Goal: Information Seeking & Learning: Learn about a topic

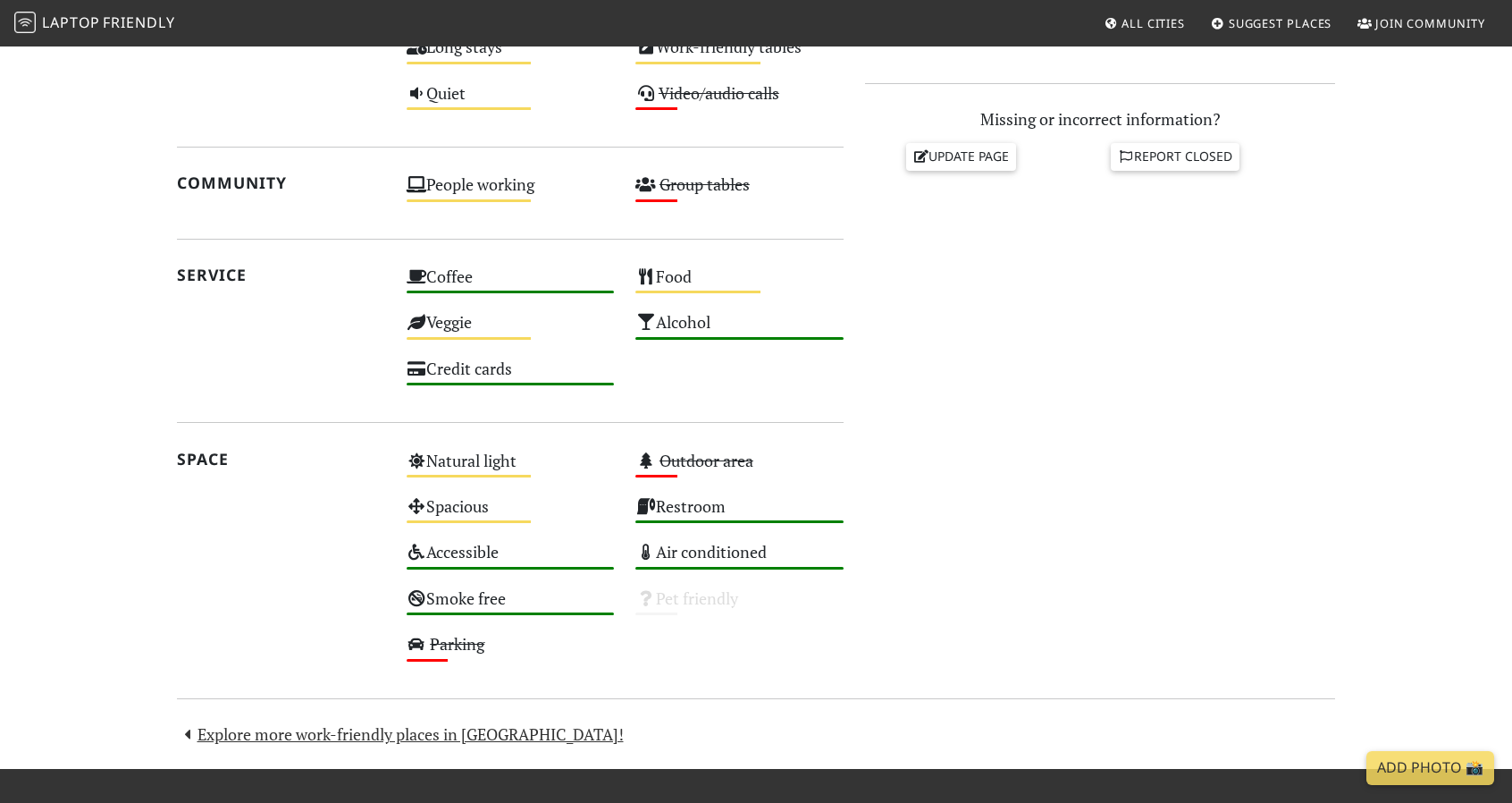
scroll to position [897, 0]
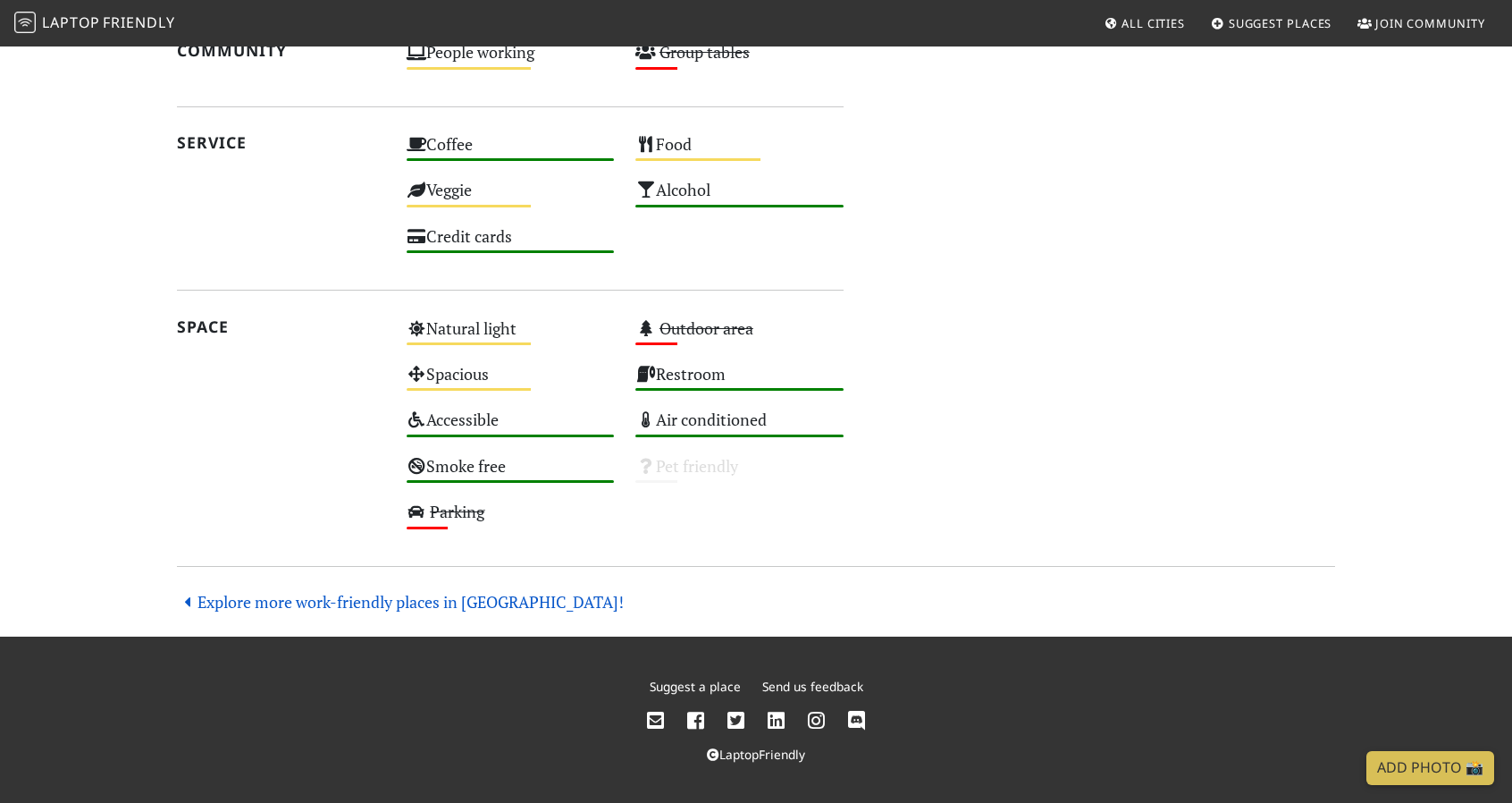
click at [312, 605] on link "Explore more work-friendly places in [GEOGRAPHIC_DATA]!" at bounding box center [400, 601] width 447 height 21
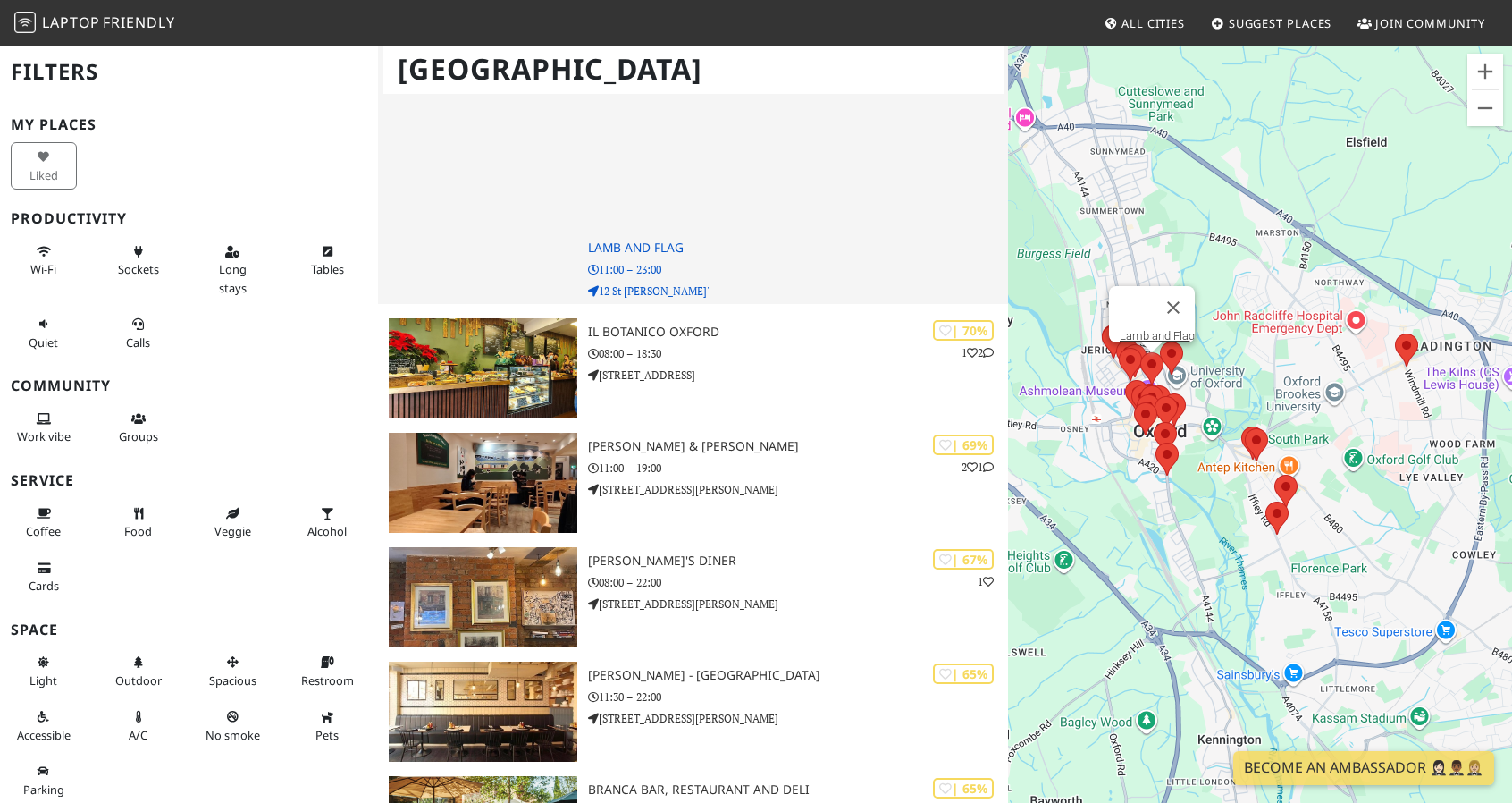
scroll to position [894, 0]
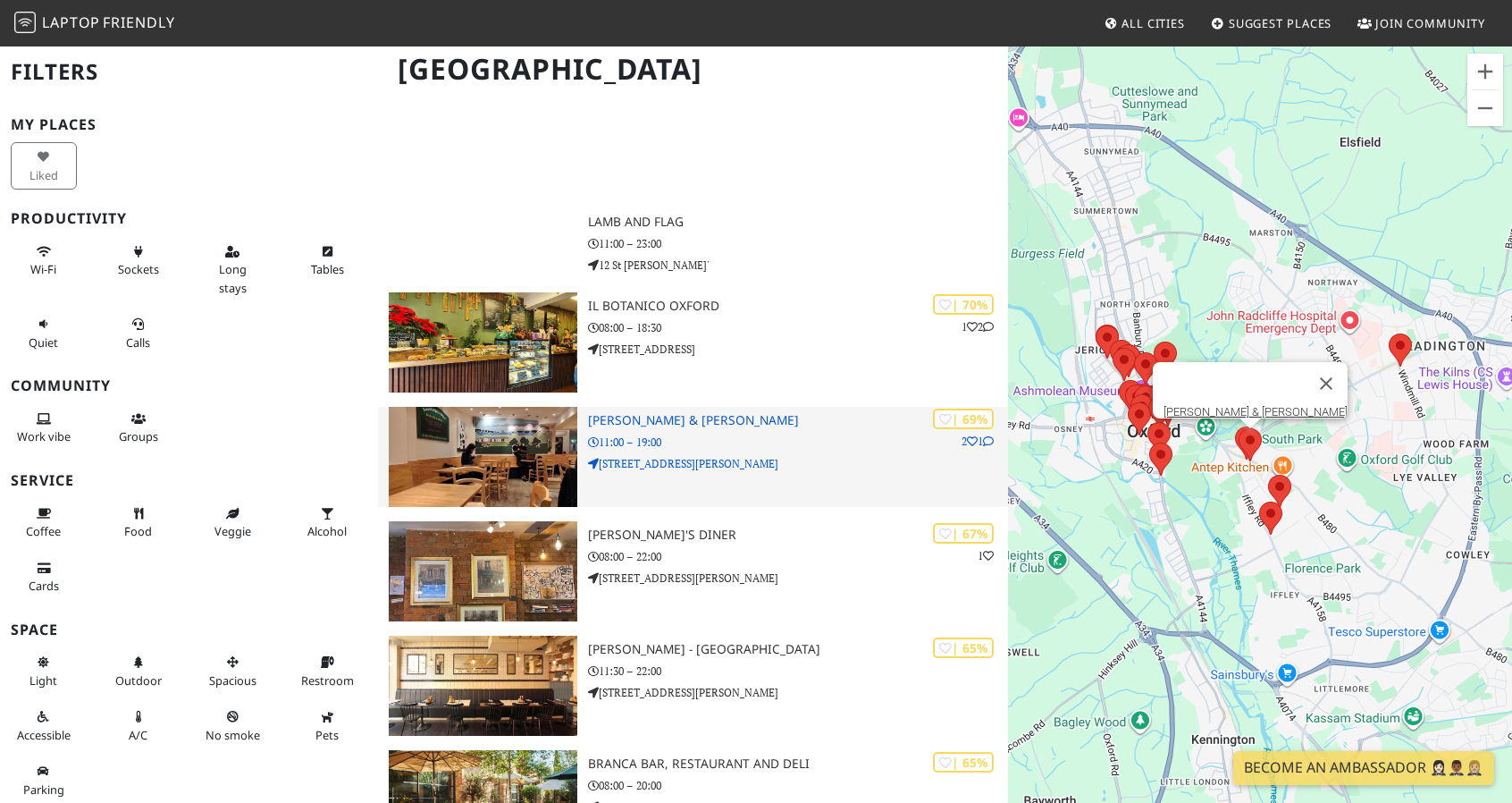
click at [619, 416] on h3 "George & Delila" at bounding box center [798, 421] width 420 height 16
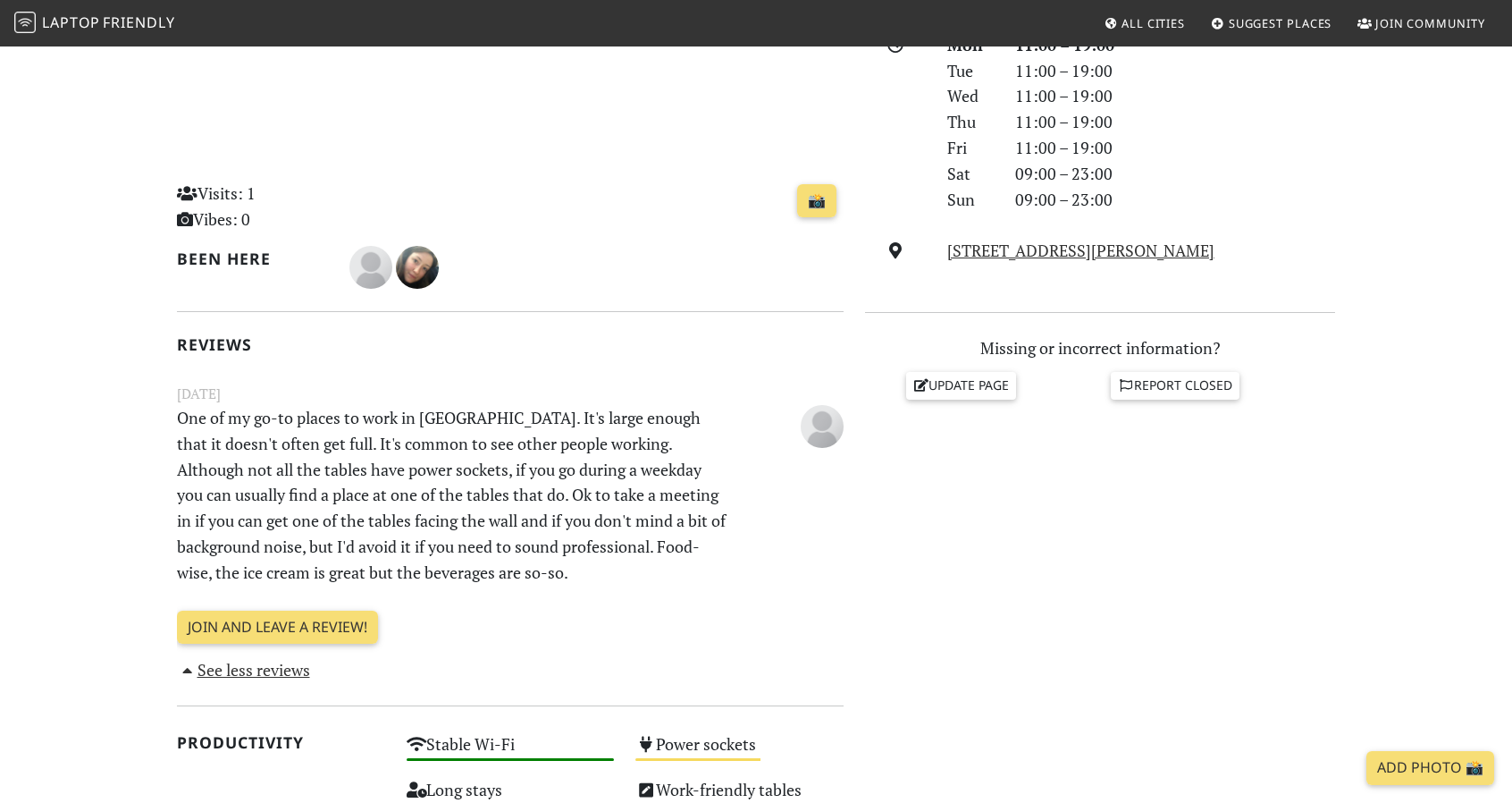
scroll to position [269, 0]
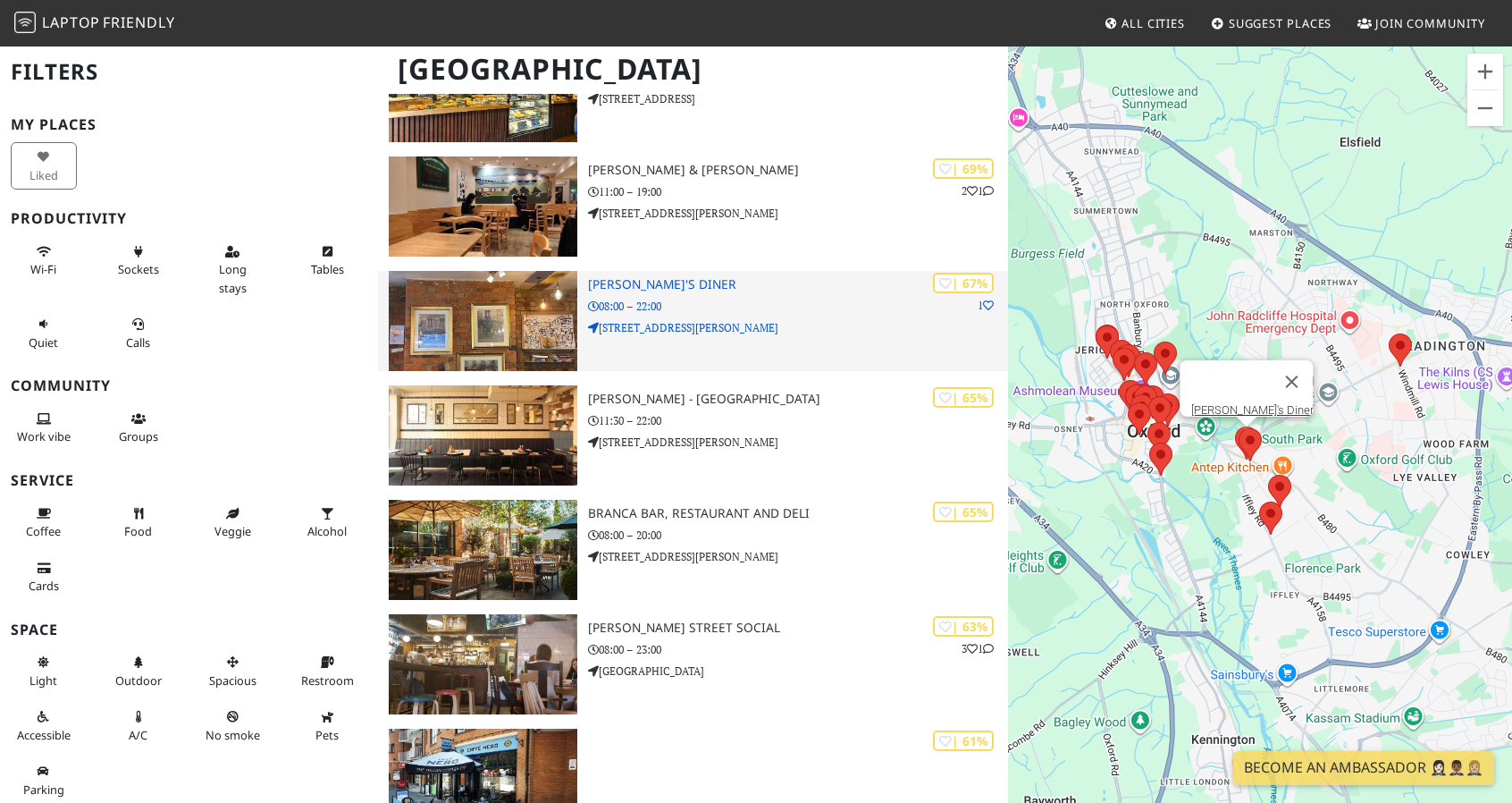
scroll to position [1170, 0]
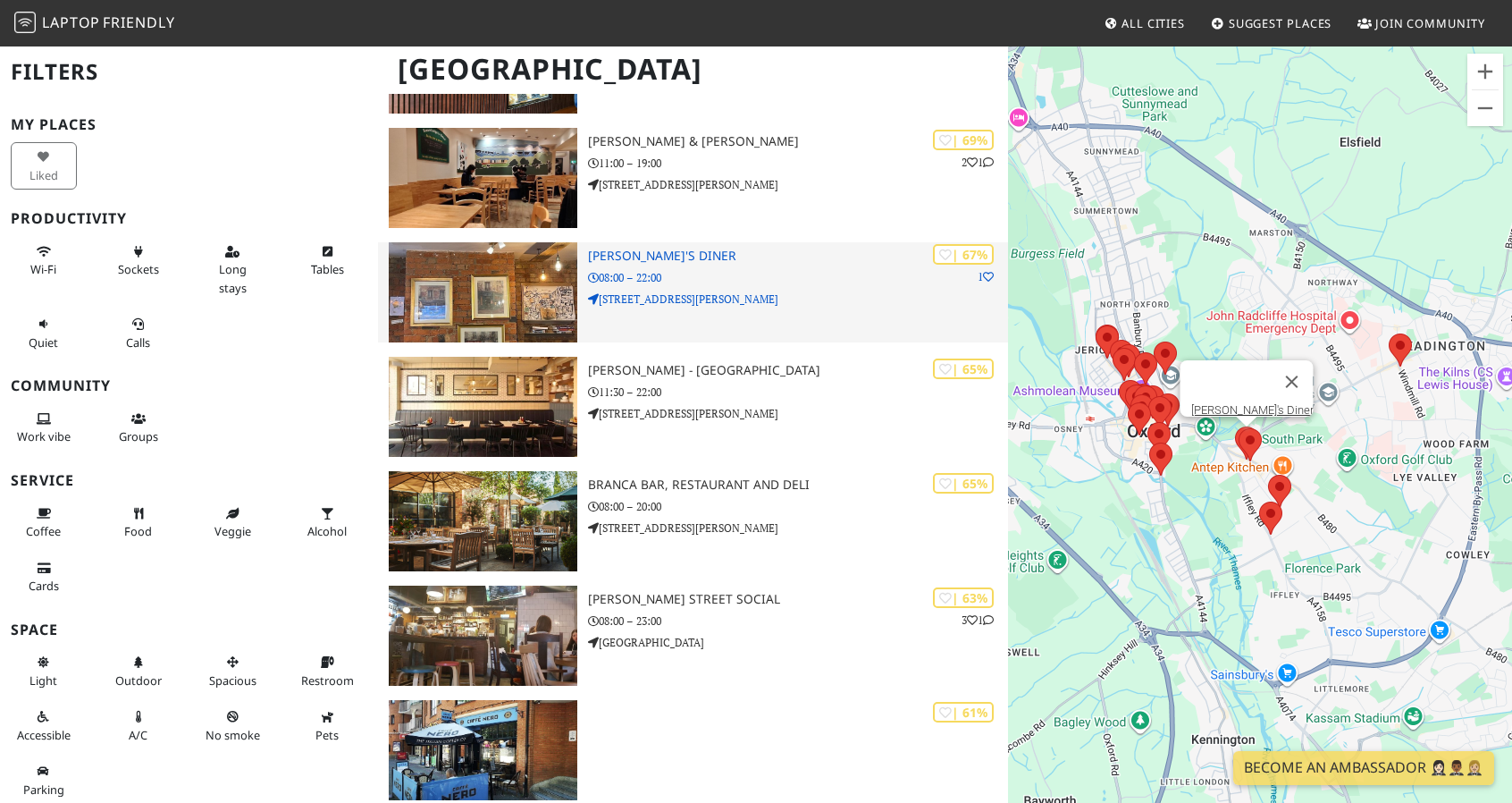
click at [634, 249] on h3 "[PERSON_NAME]'s Diner" at bounding box center [798, 256] width 420 height 16
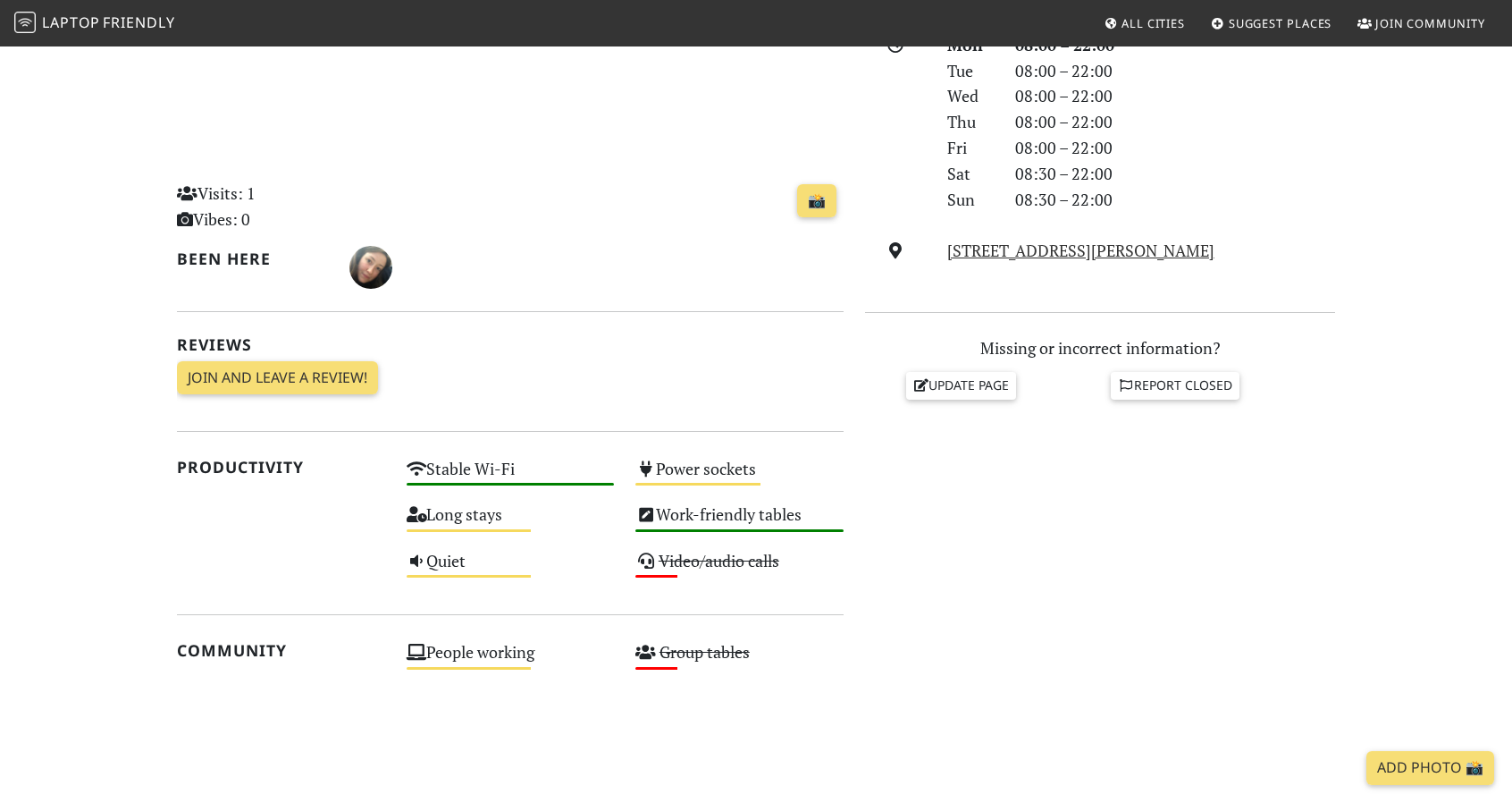
scroll to position [626, 0]
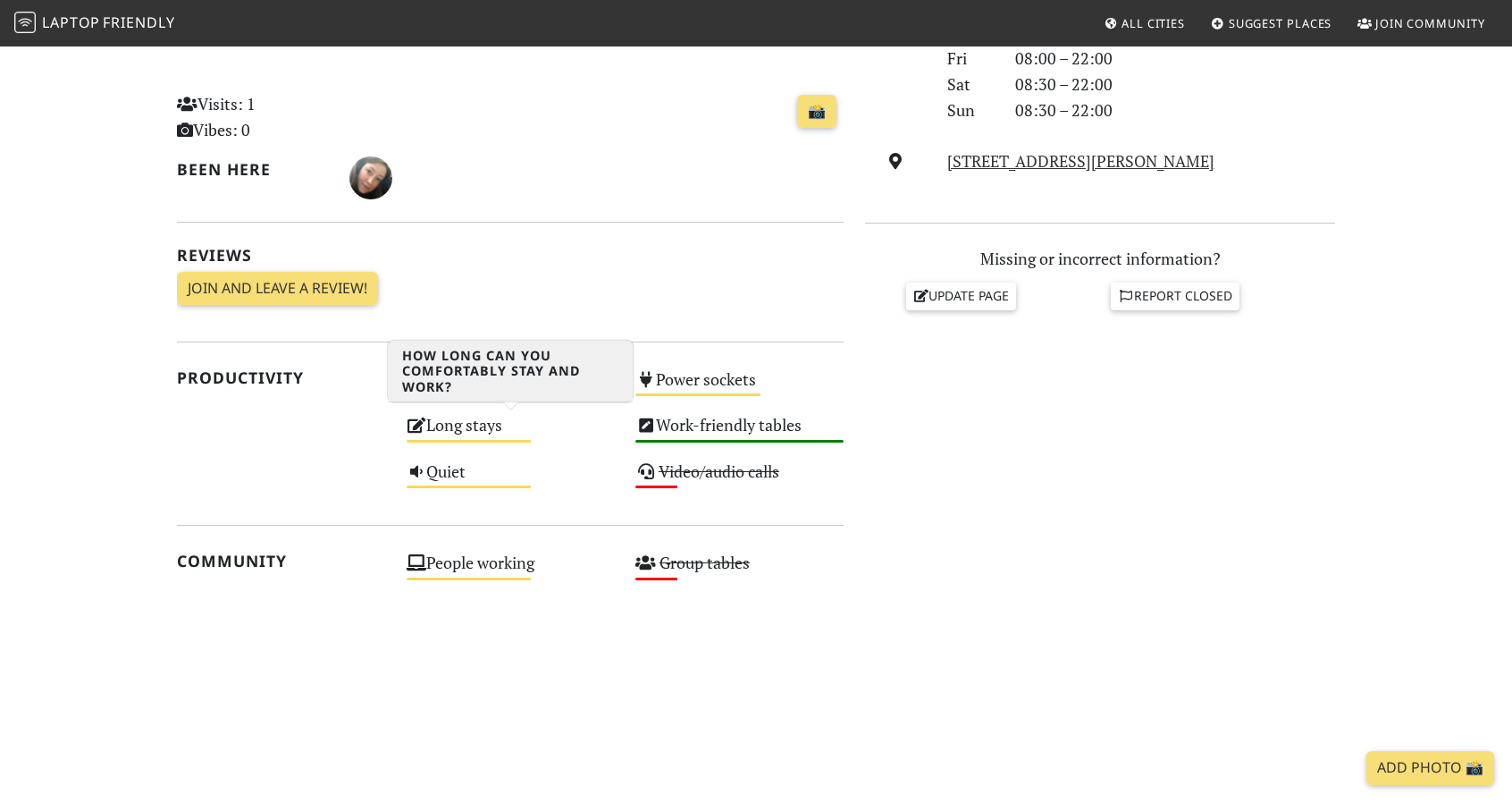
click at [428, 440] on div "Medium" at bounding box center [469, 441] width 126 height 3
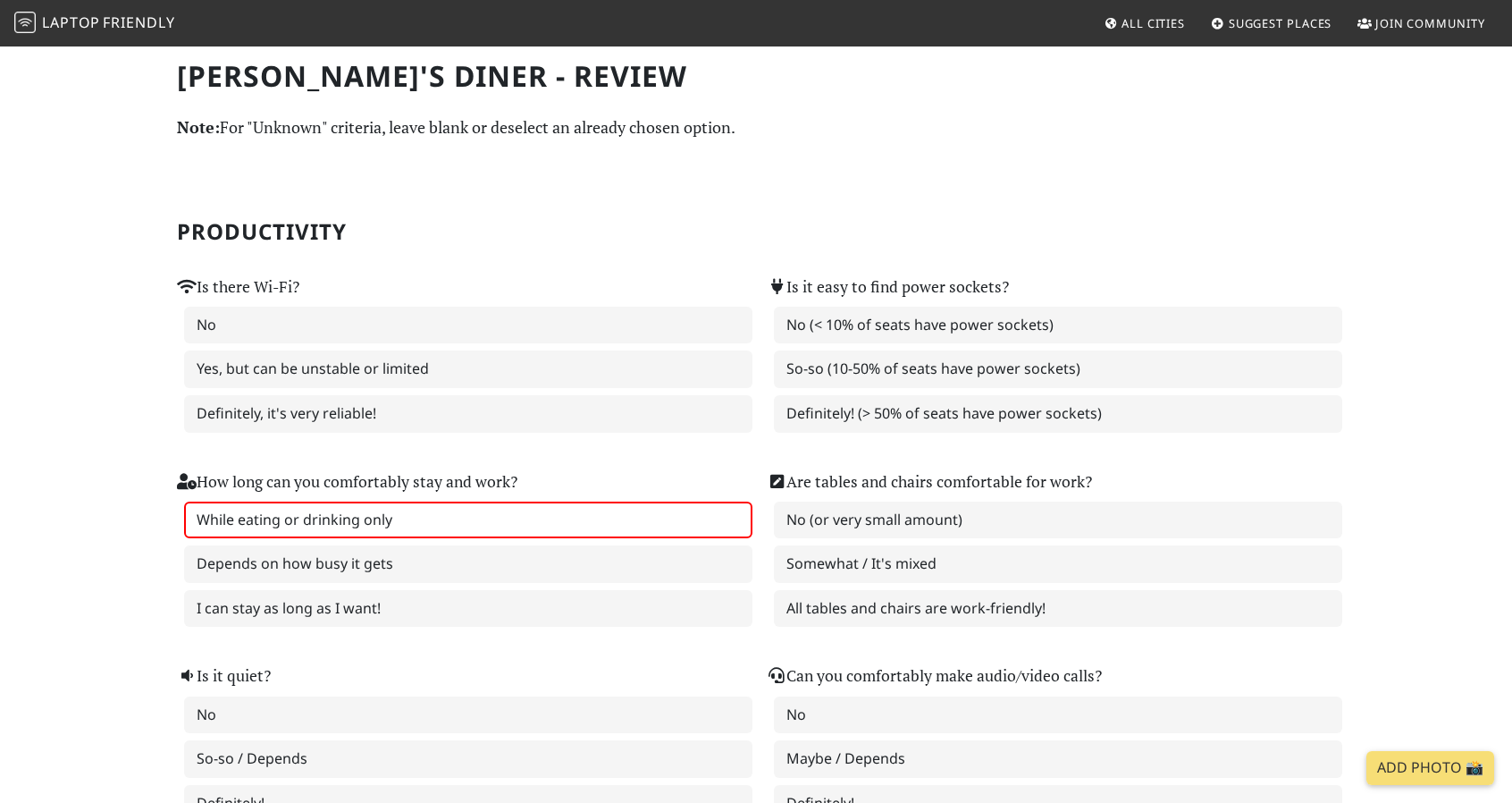
click at [373, 516] on label "While eating or drinking only" at bounding box center [468, 520] width 568 height 38
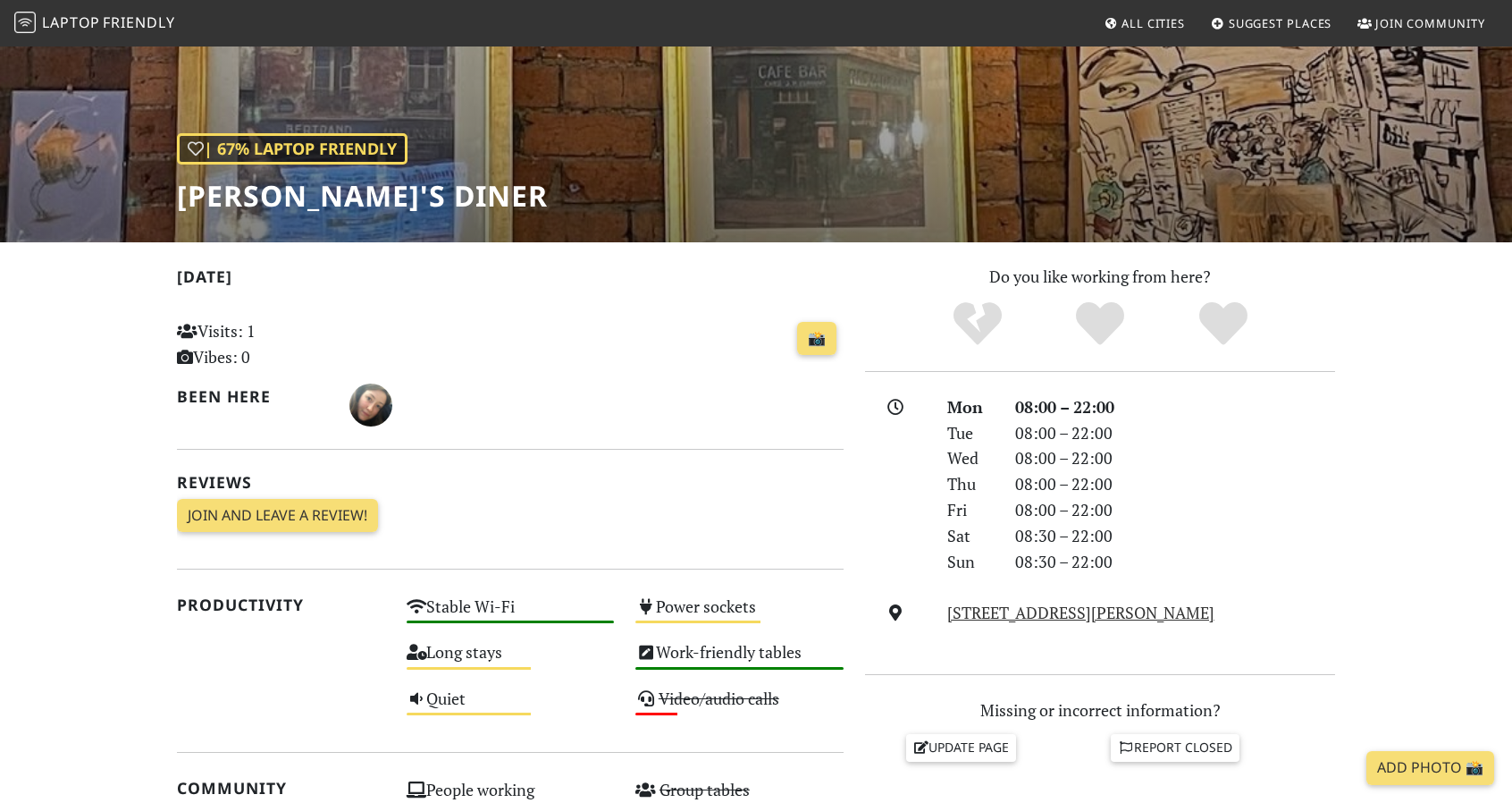
scroll to position [128, 0]
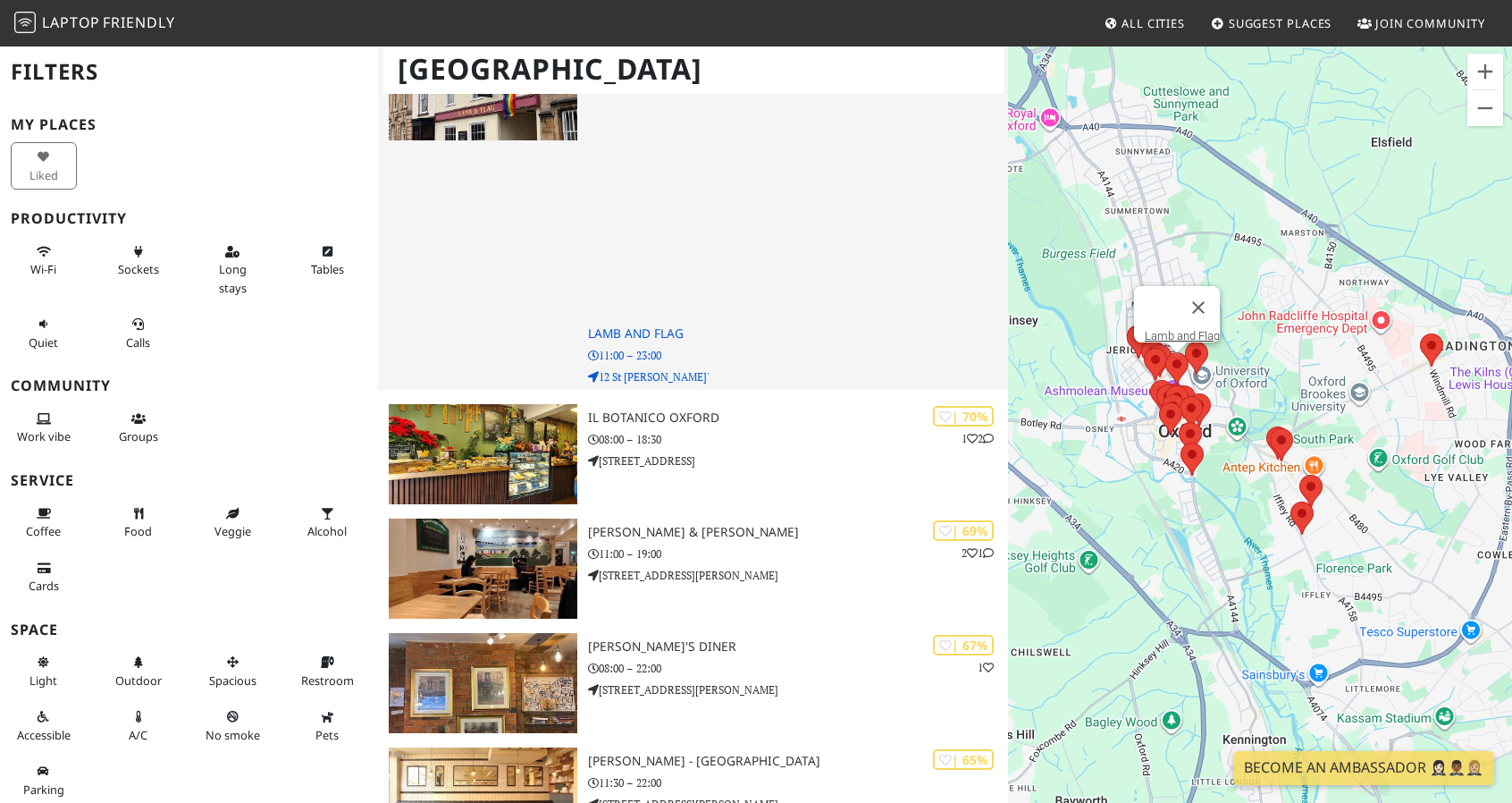
scroll to position [801, 0]
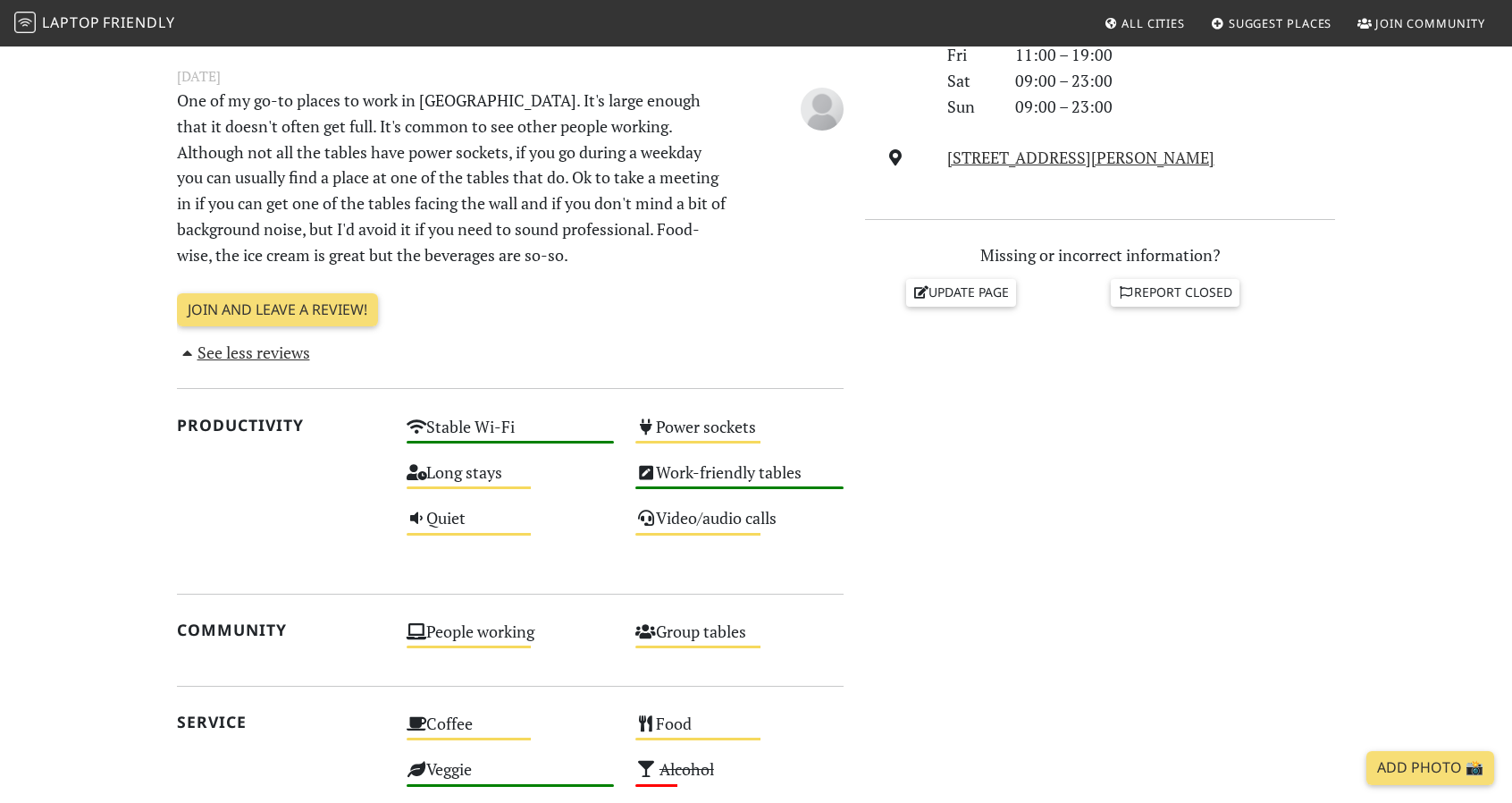
scroll to position [640, 0]
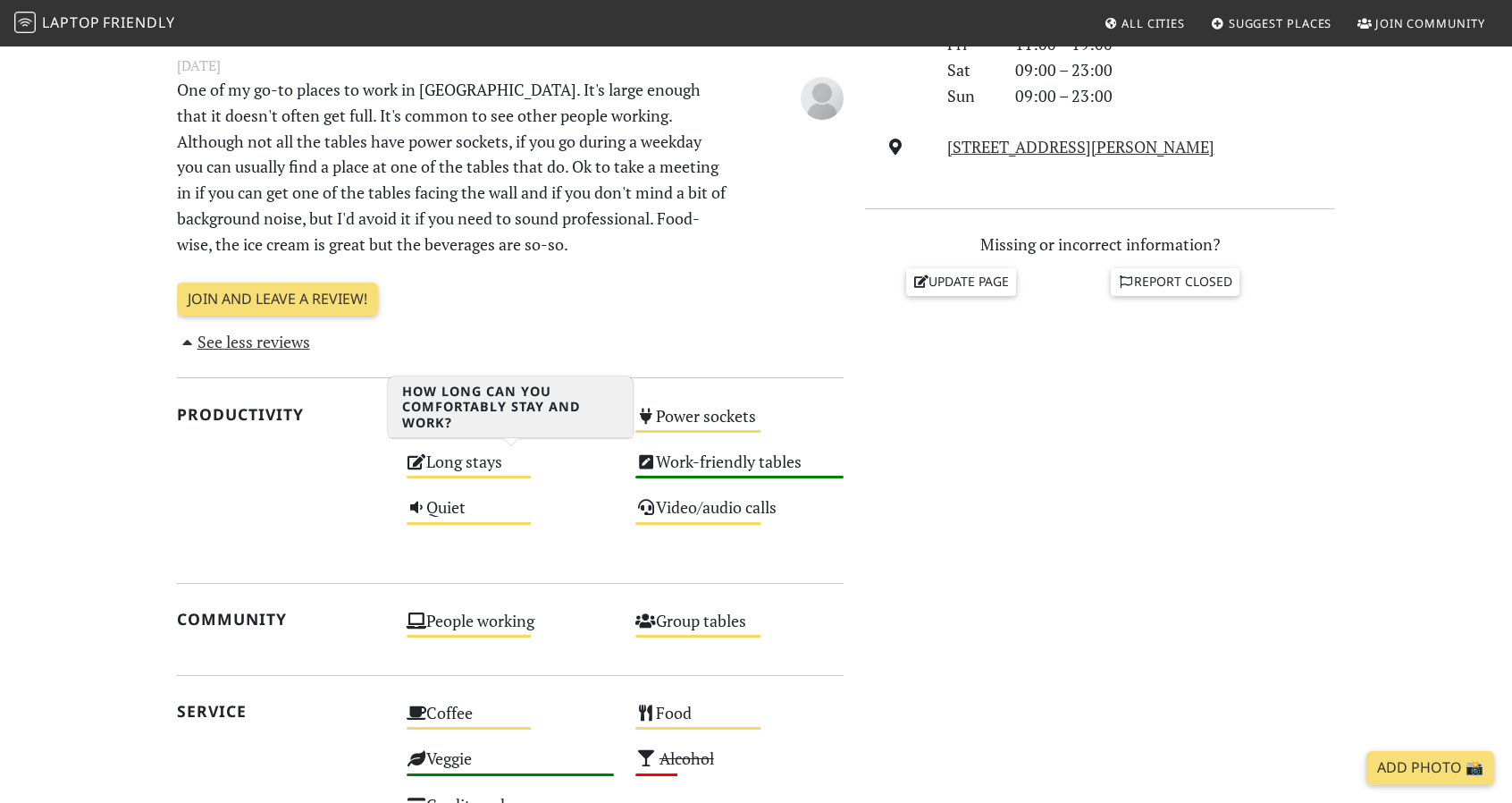
click at [489, 476] on div "Medium" at bounding box center [469, 477] width 126 height 3
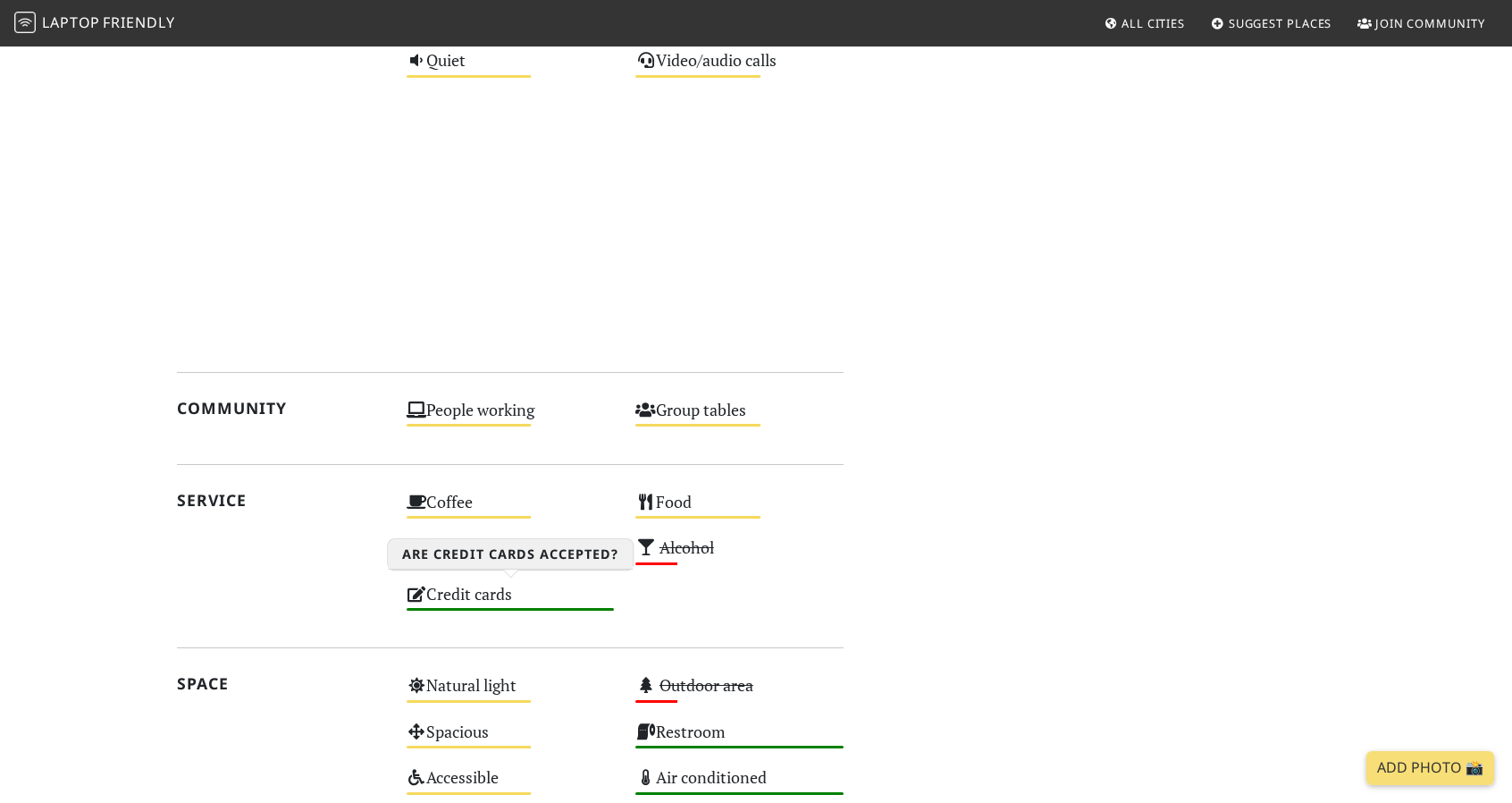
scroll to position [1401, 0]
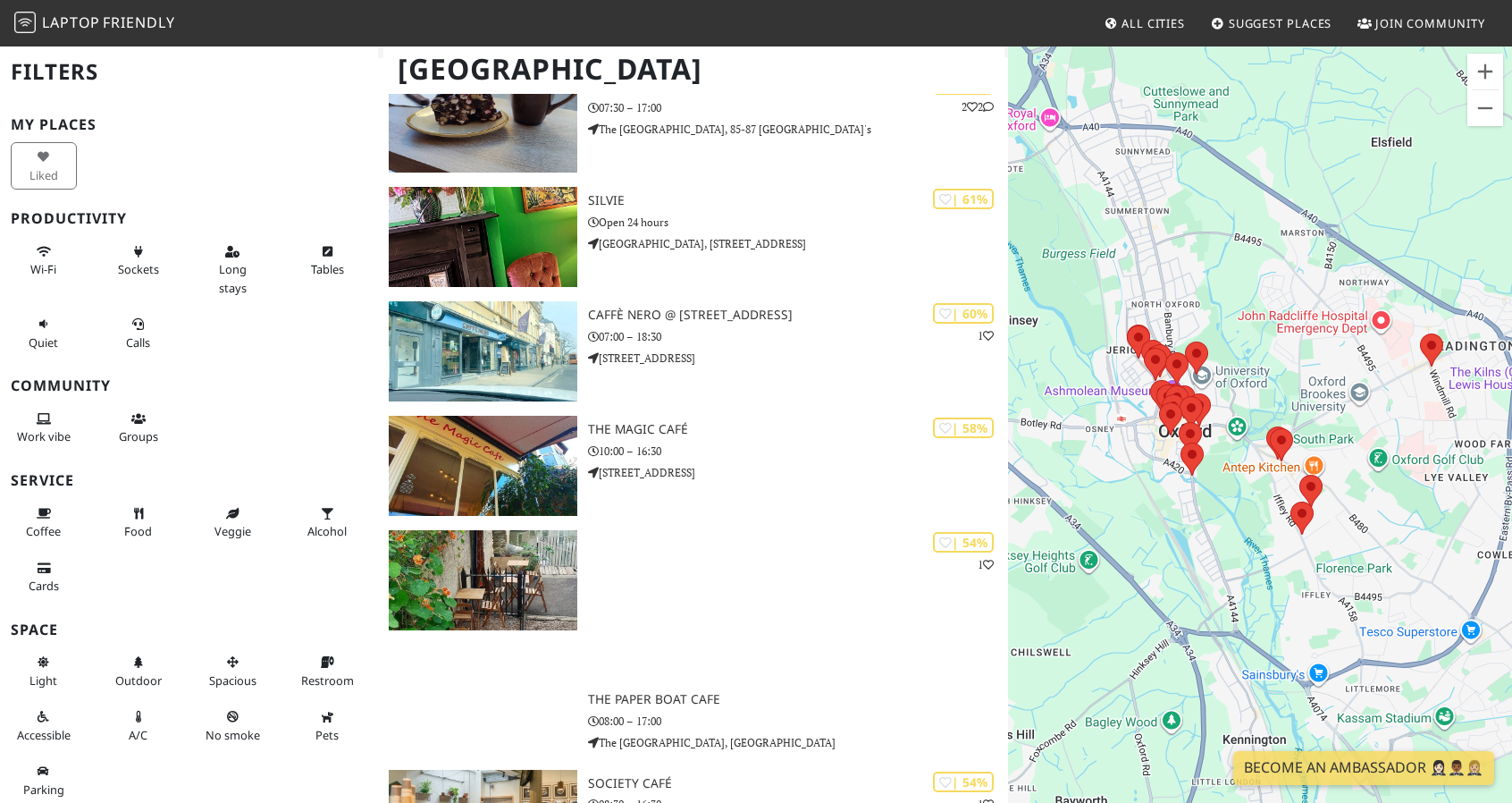
scroll to position [1911, 0]
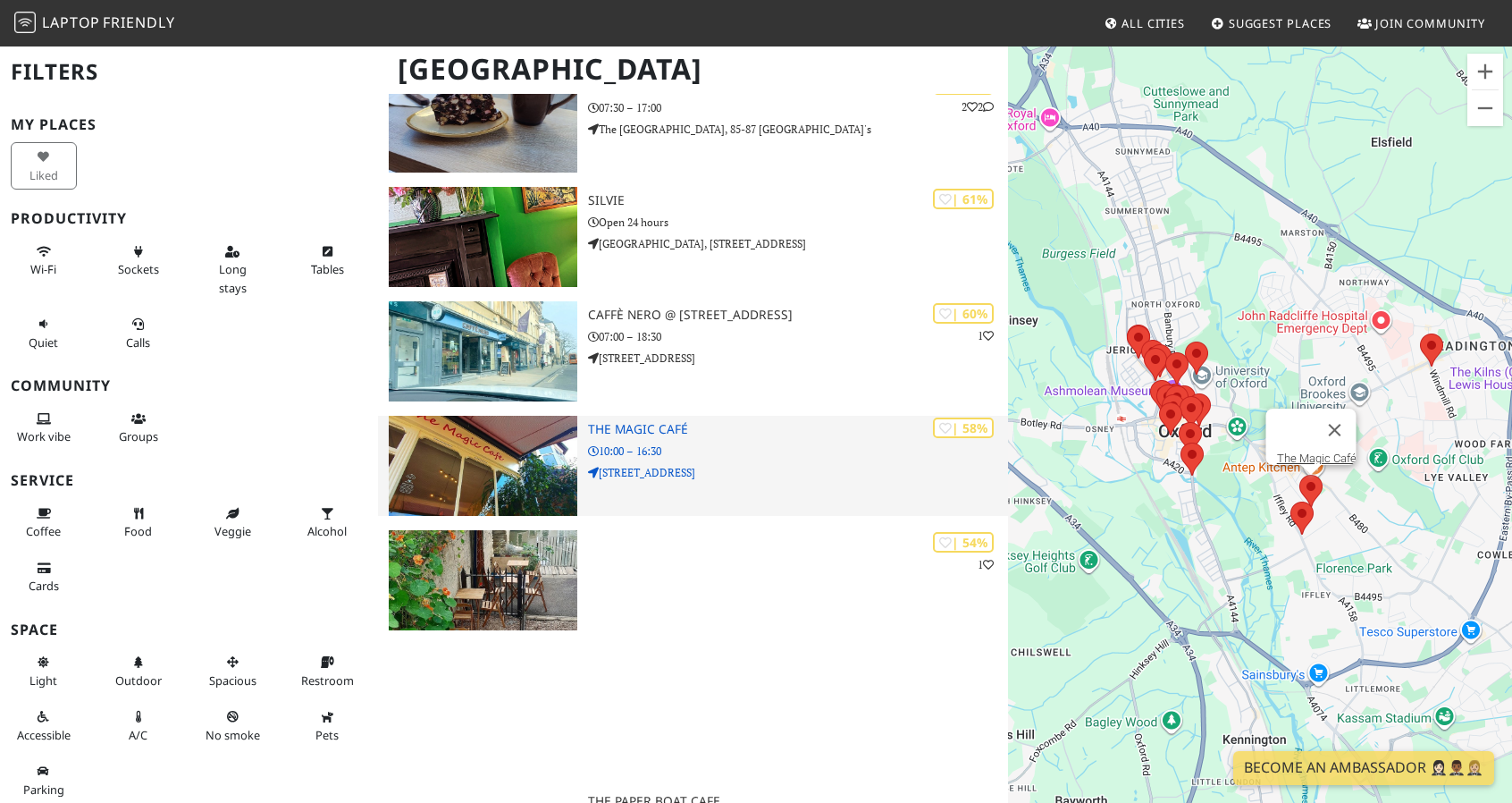
click at [642, 422] on h3 "The Magic Café" at bounding box center [798, 429] width 420 height 16
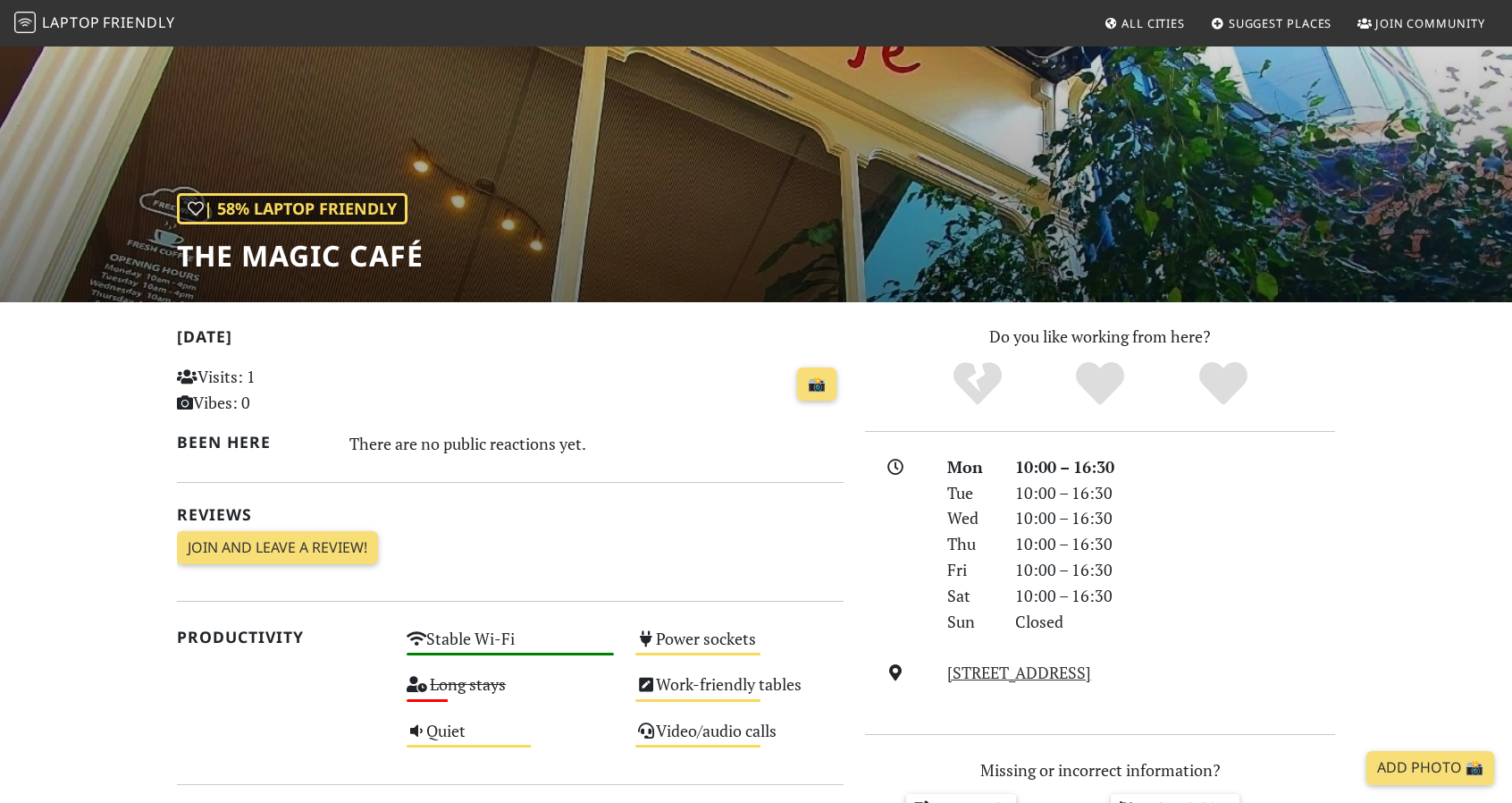
scroll to position [90, 0]
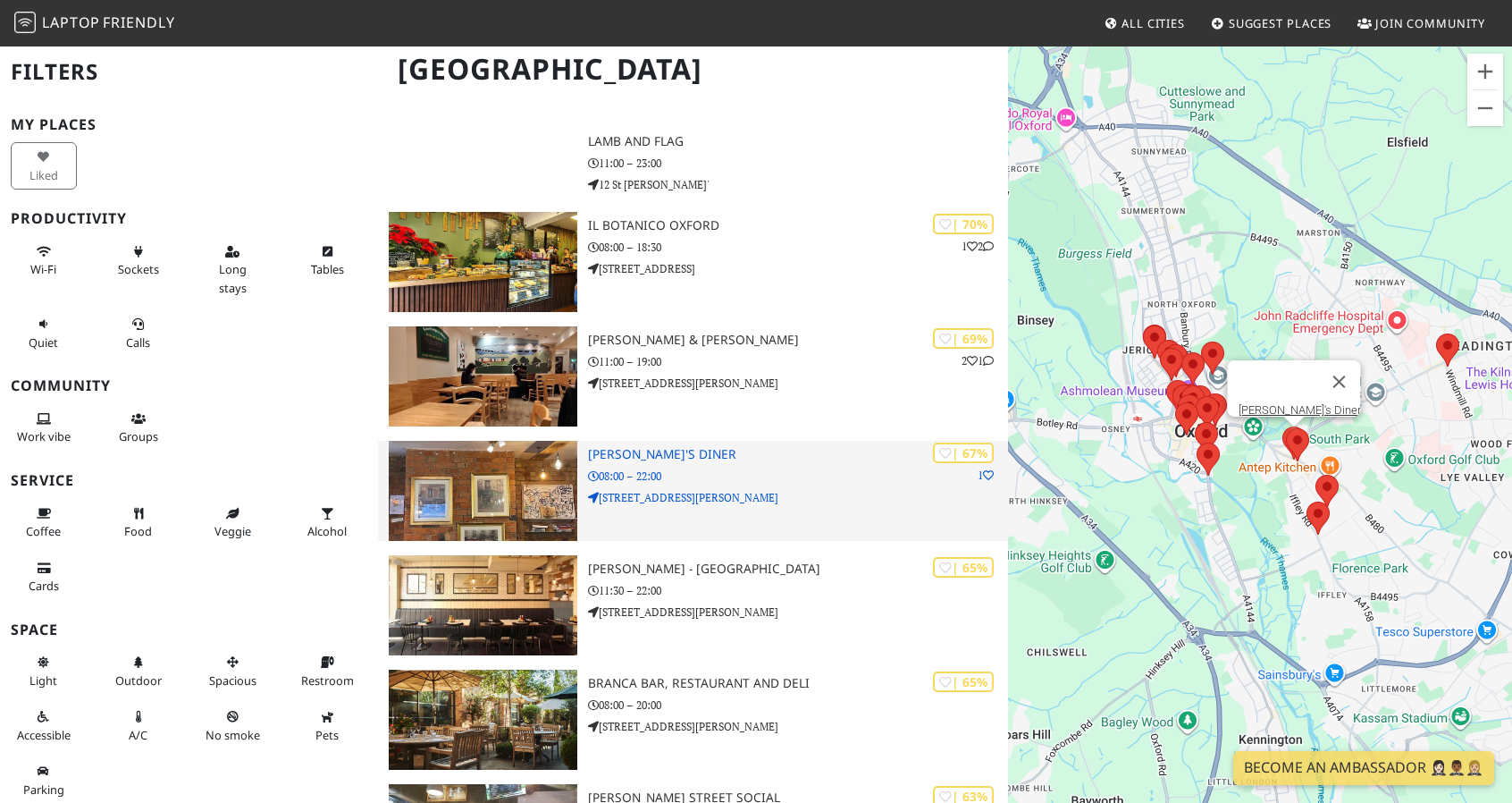
scroll to position [924, 0]
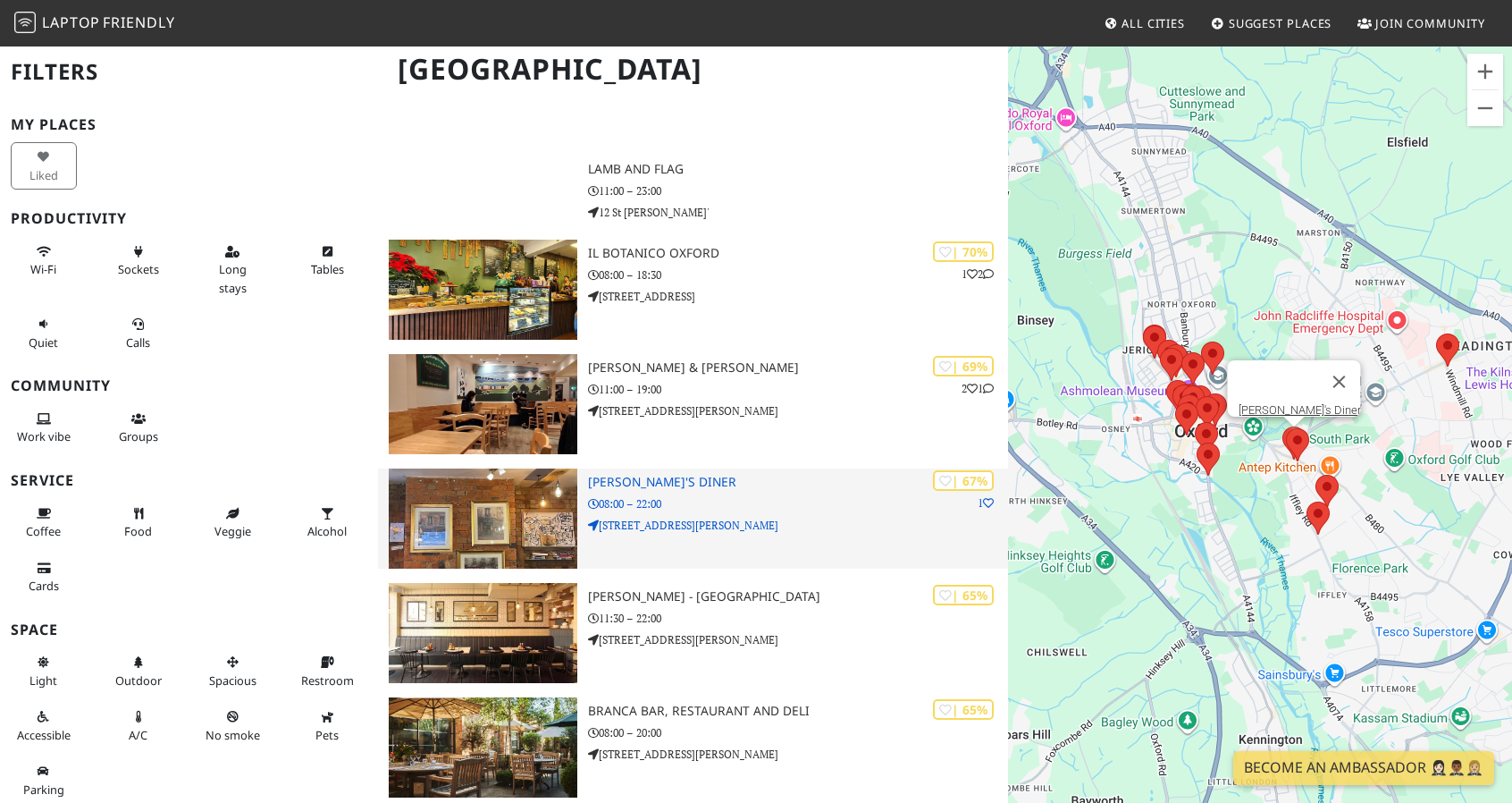
click at [636, 480] on h3 "[PERSON_NAME]'s Diner" at bounding box center [798, 482] width 420 height 16
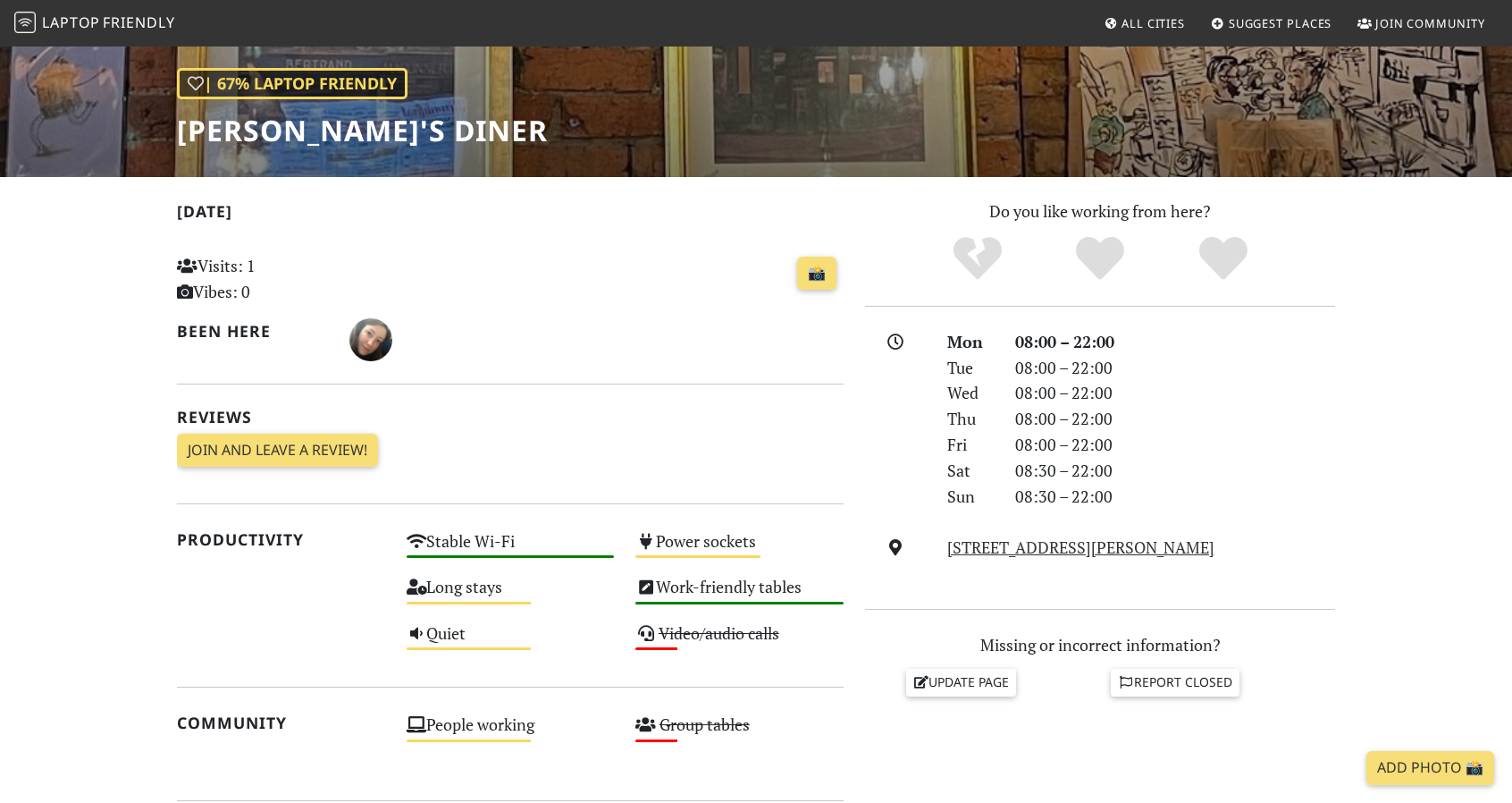
scroll to position [269, 0]
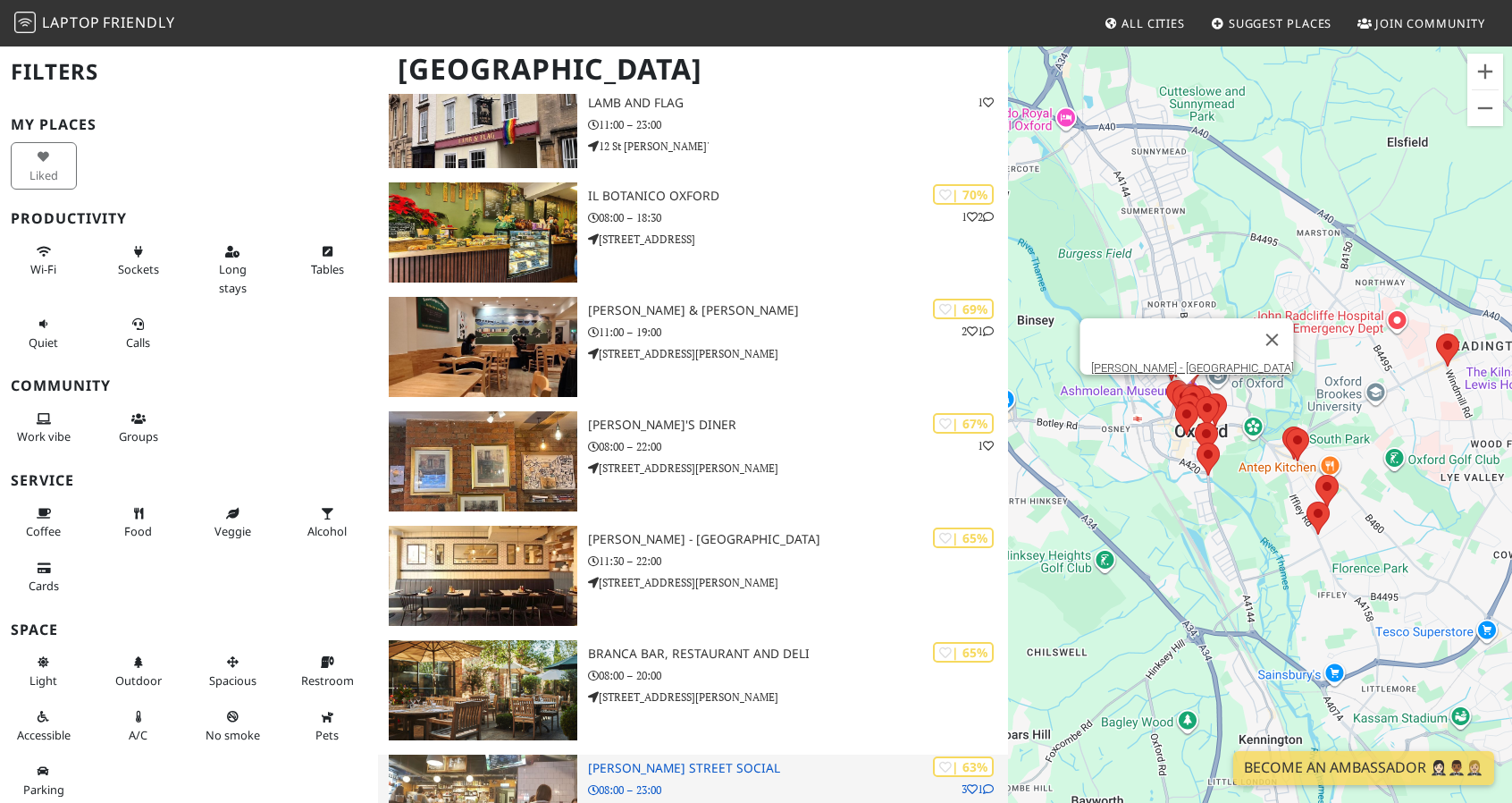
scroll to position [485, 0]
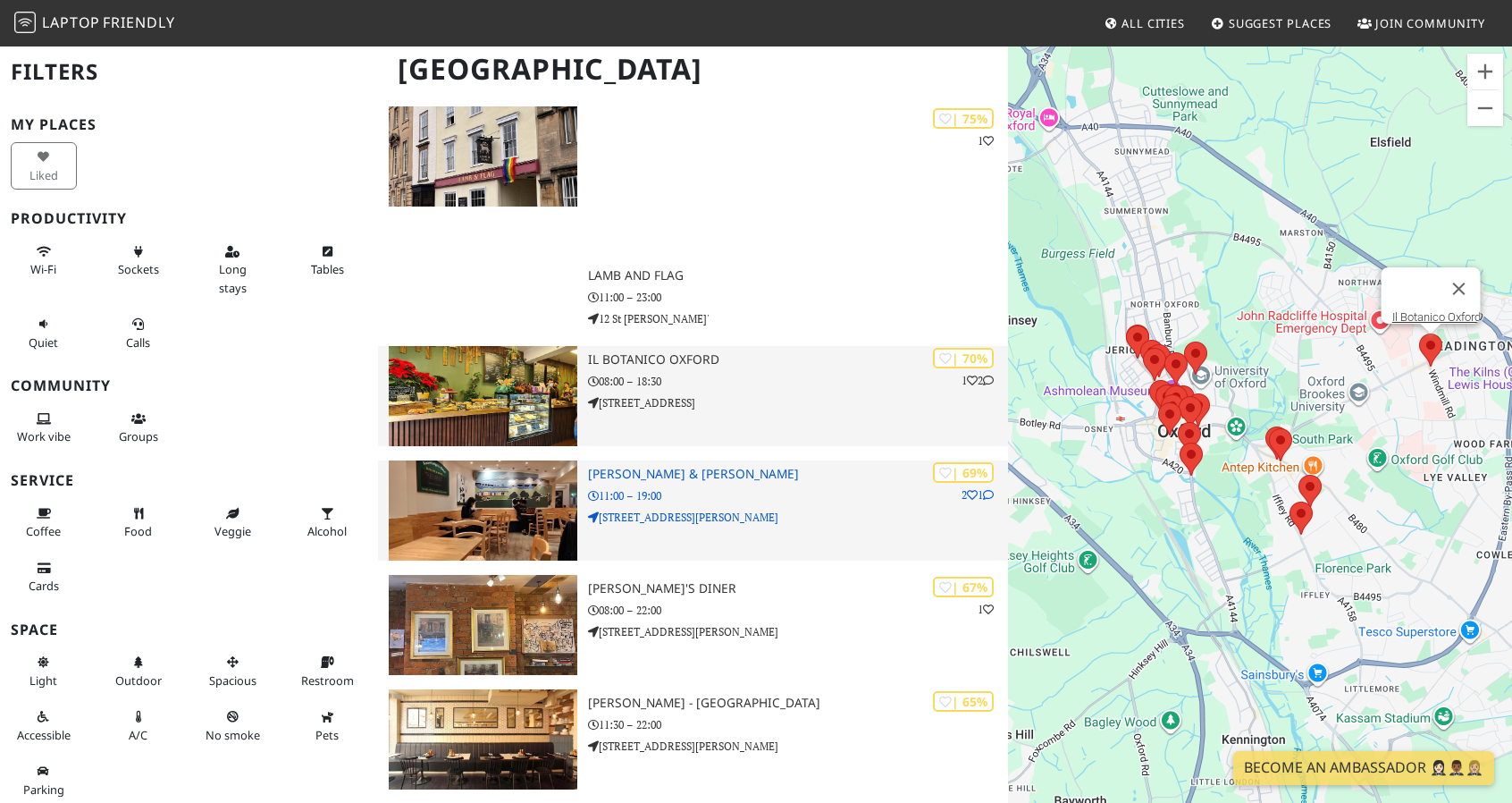
click at [641, 357] on h3 "Il Botanico Oxford" at bounding box center [798, 359] width 420 height 16
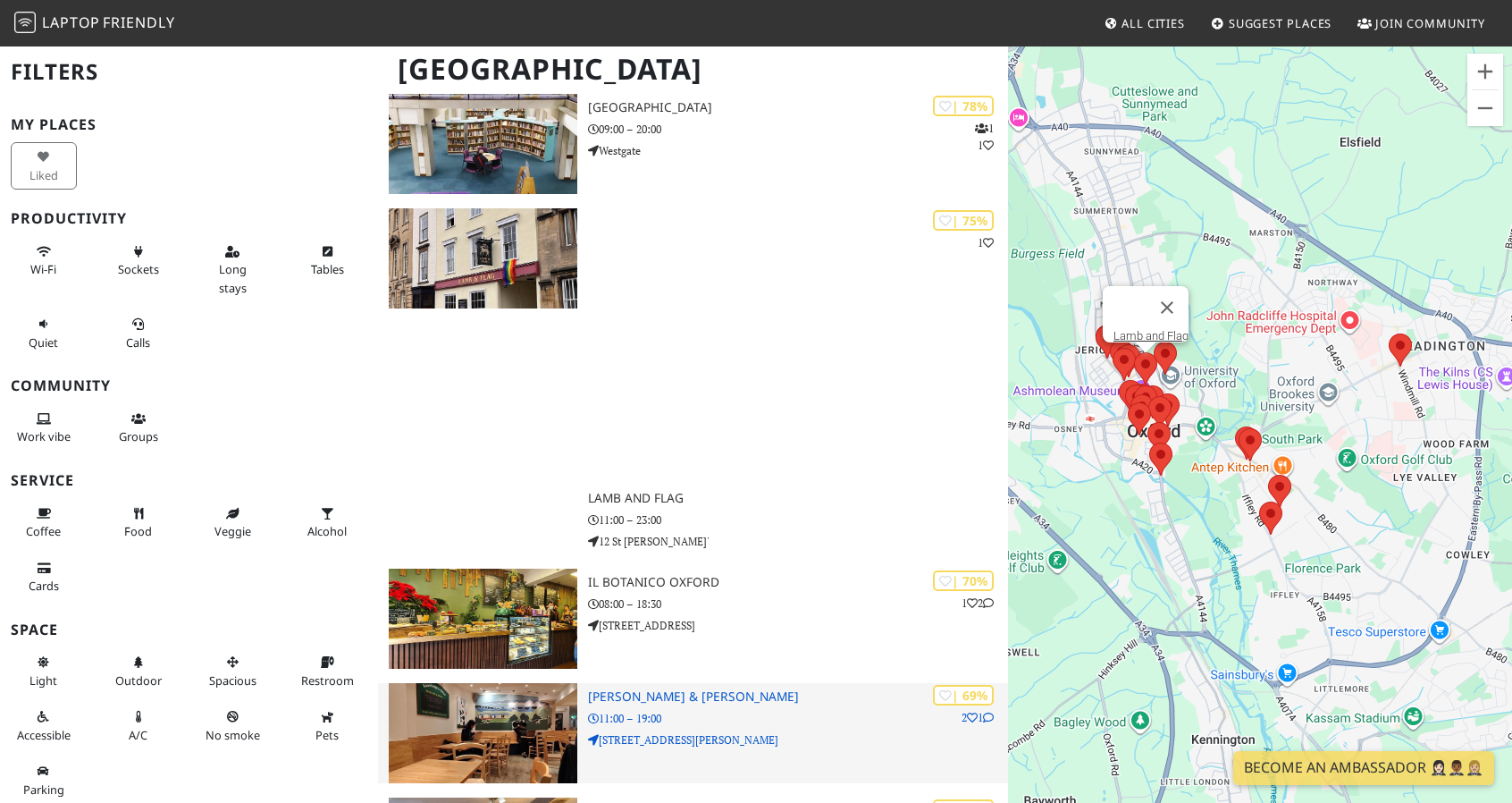
scroll to position [735, 0]
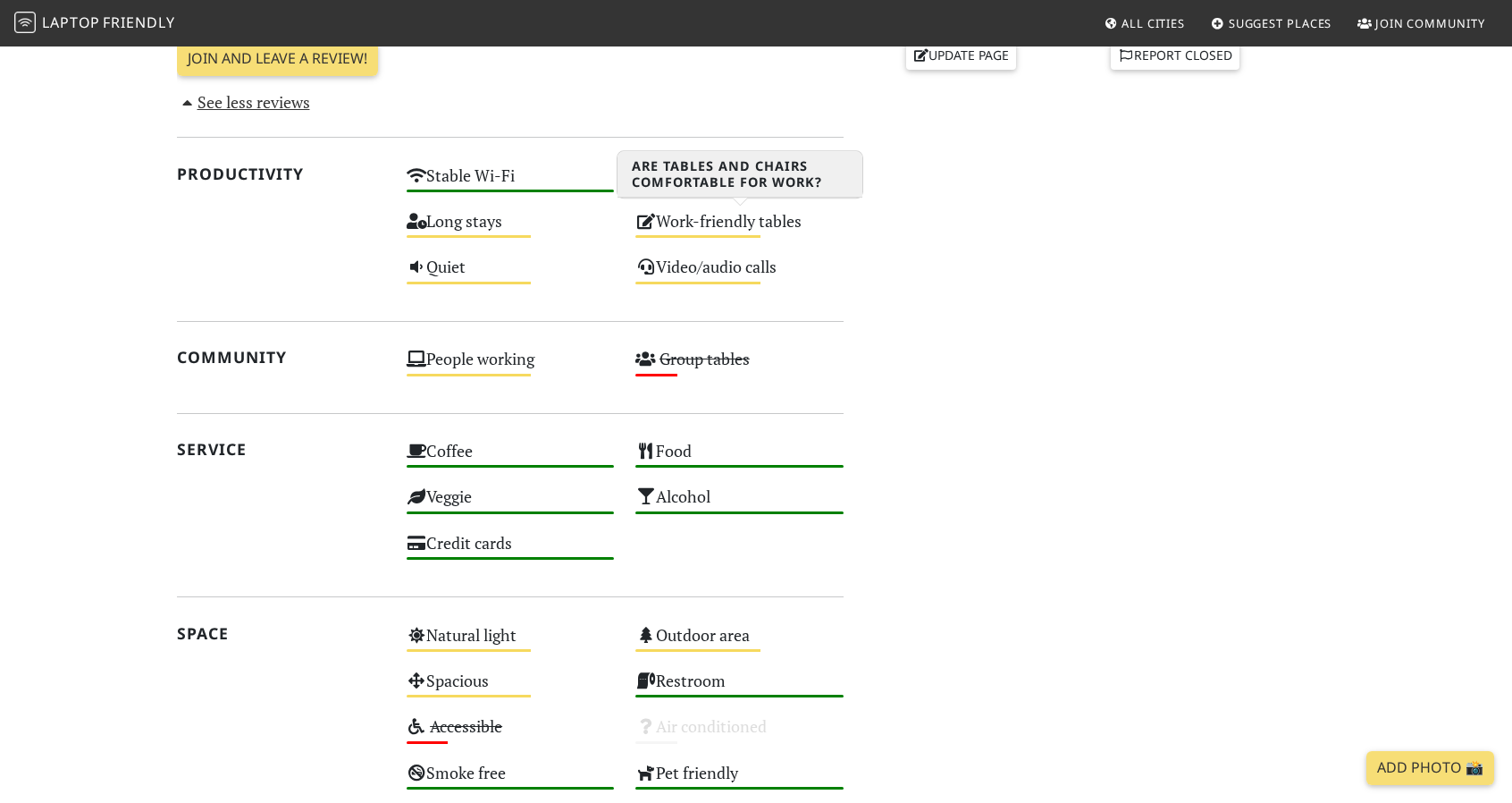
scroll to position [894, 0]
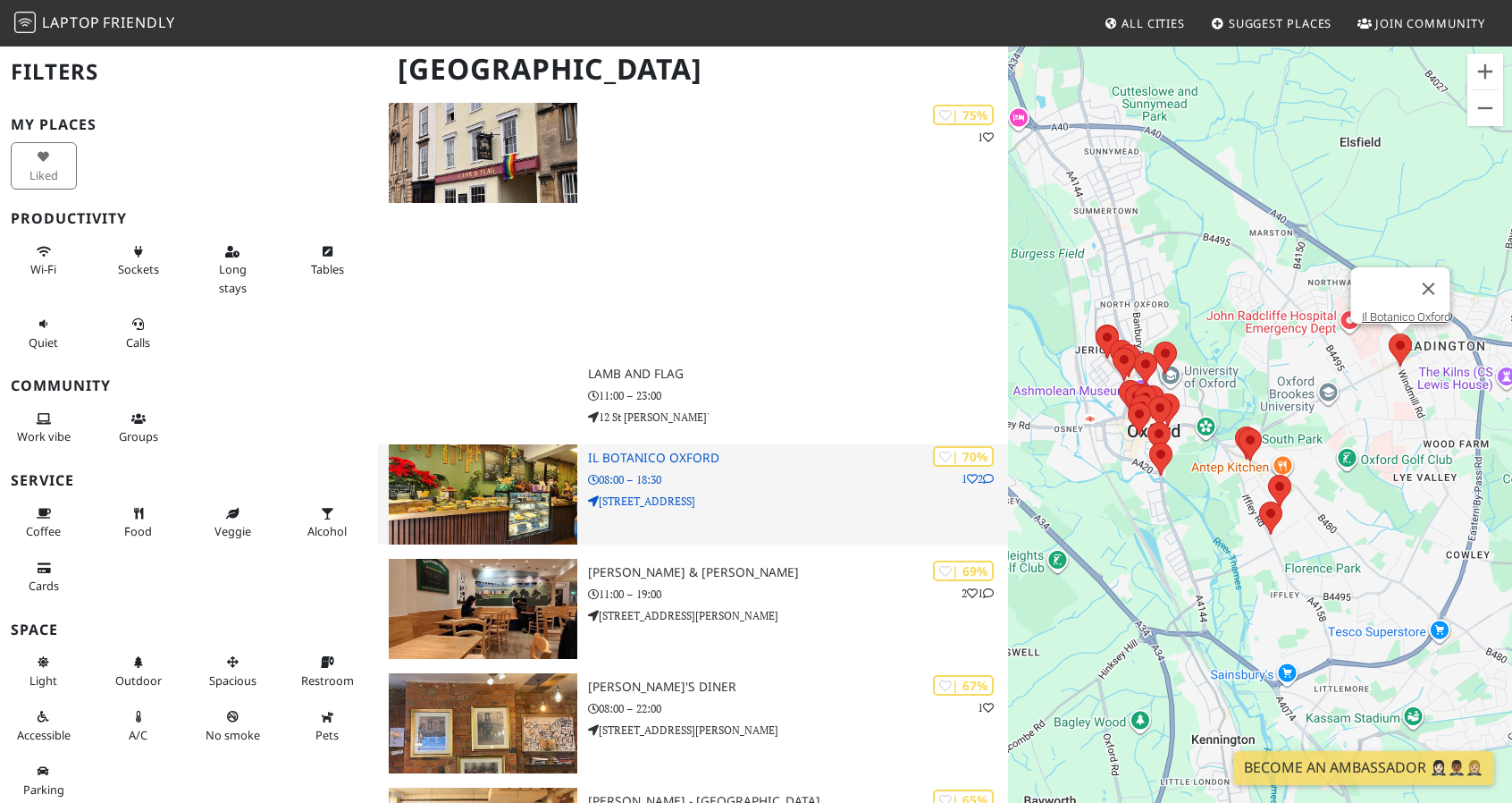
scroll to position [831, 0]
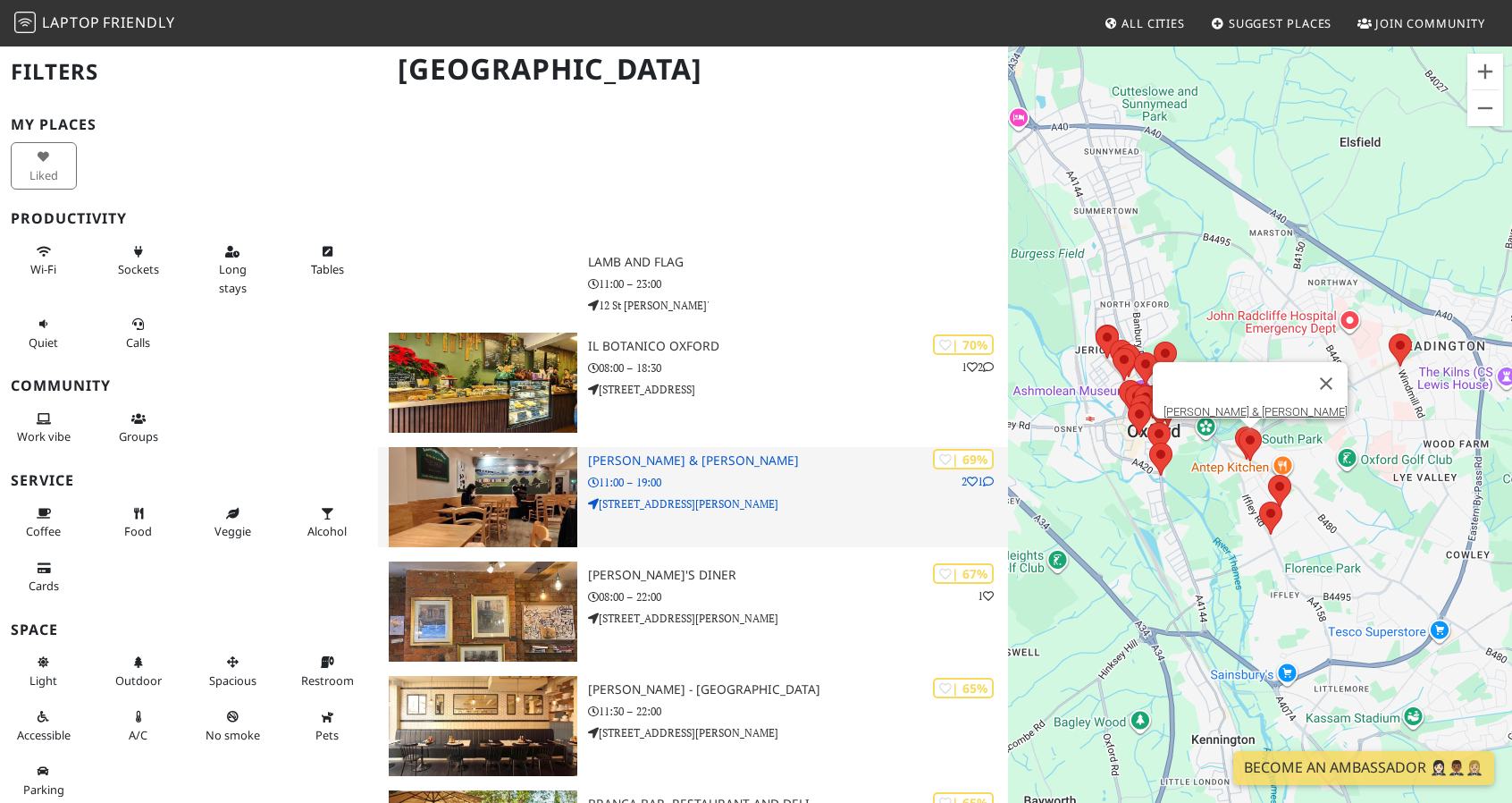
click at [656, 478] on p "11:00 – 19:00" at bounding box center [798, 482] width 420 height 17
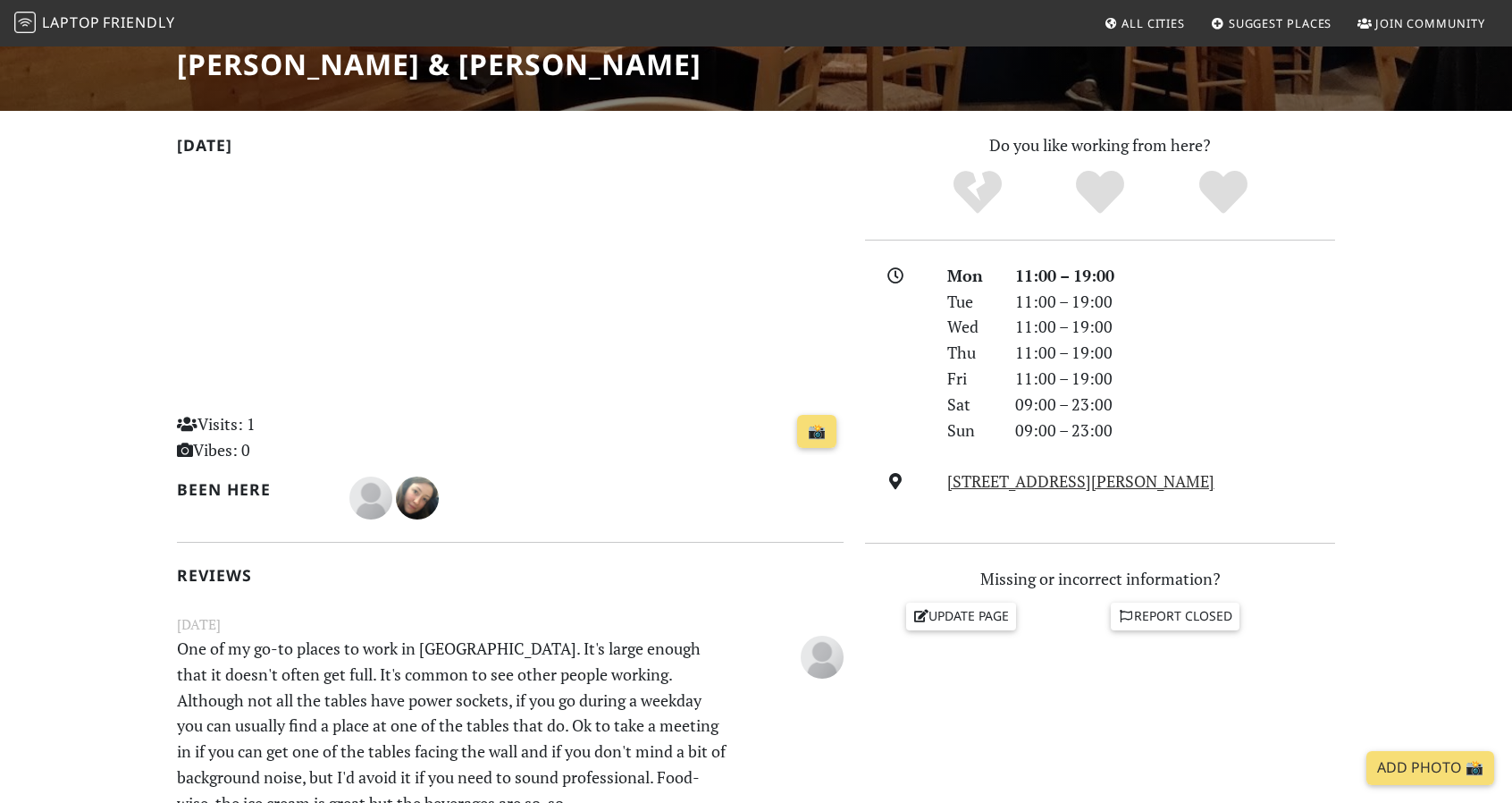
scroll to position [269, 0]
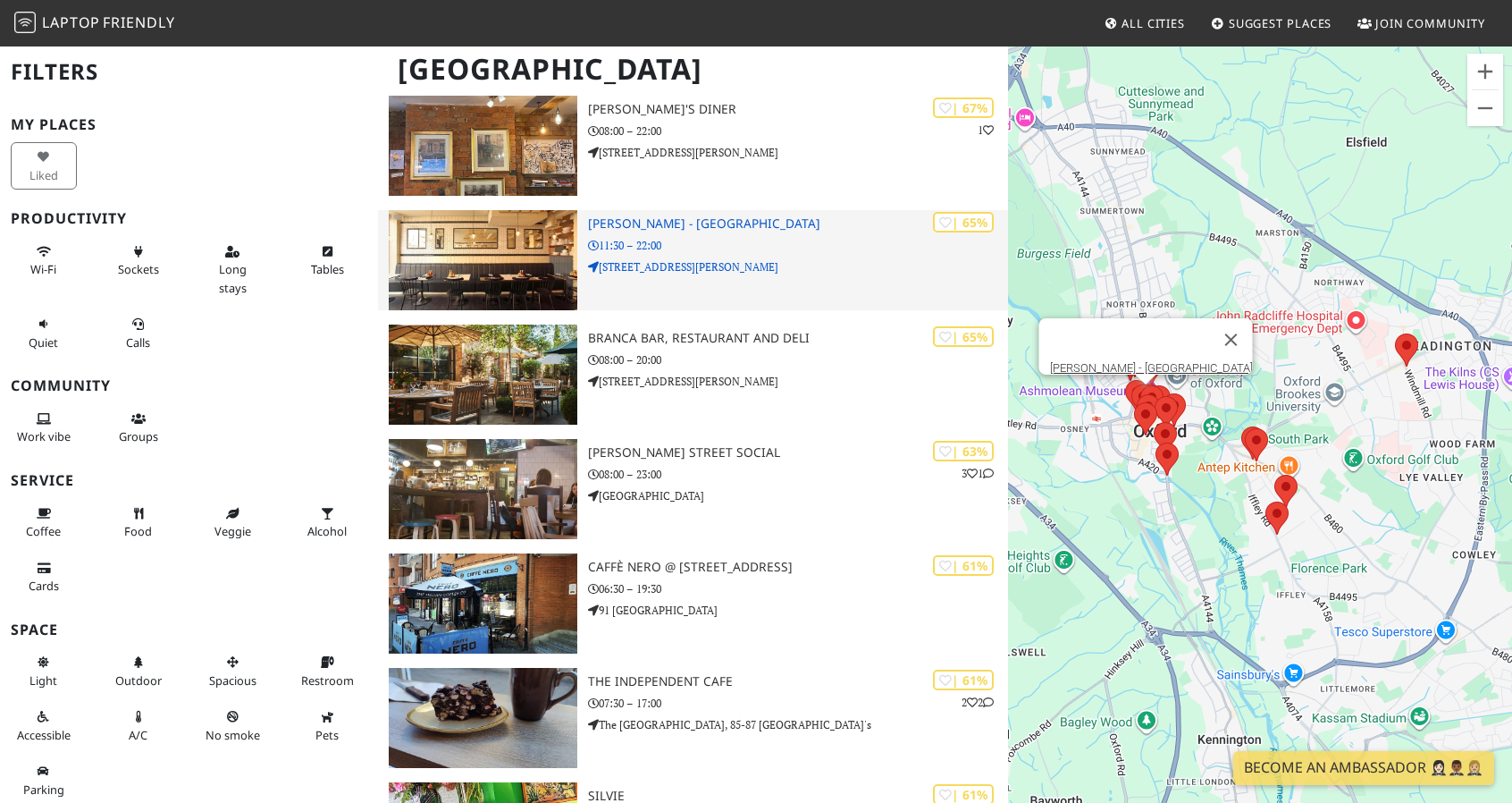
scroll to position [839, 0]
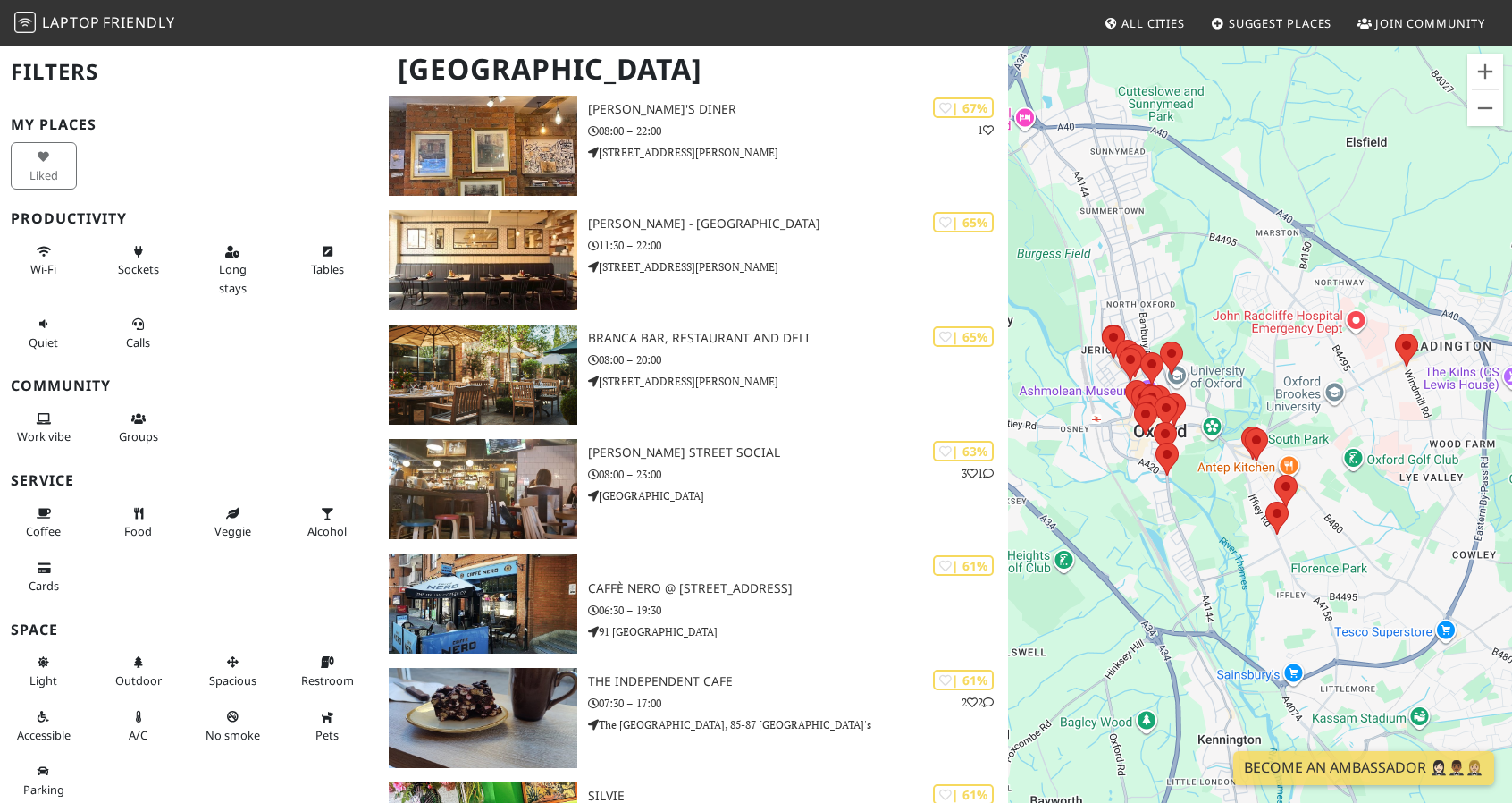
click at [611, 104] on div "[GEOGRAPHIC_DATA]" at bounding box center [756, 80] width 1512 height 71
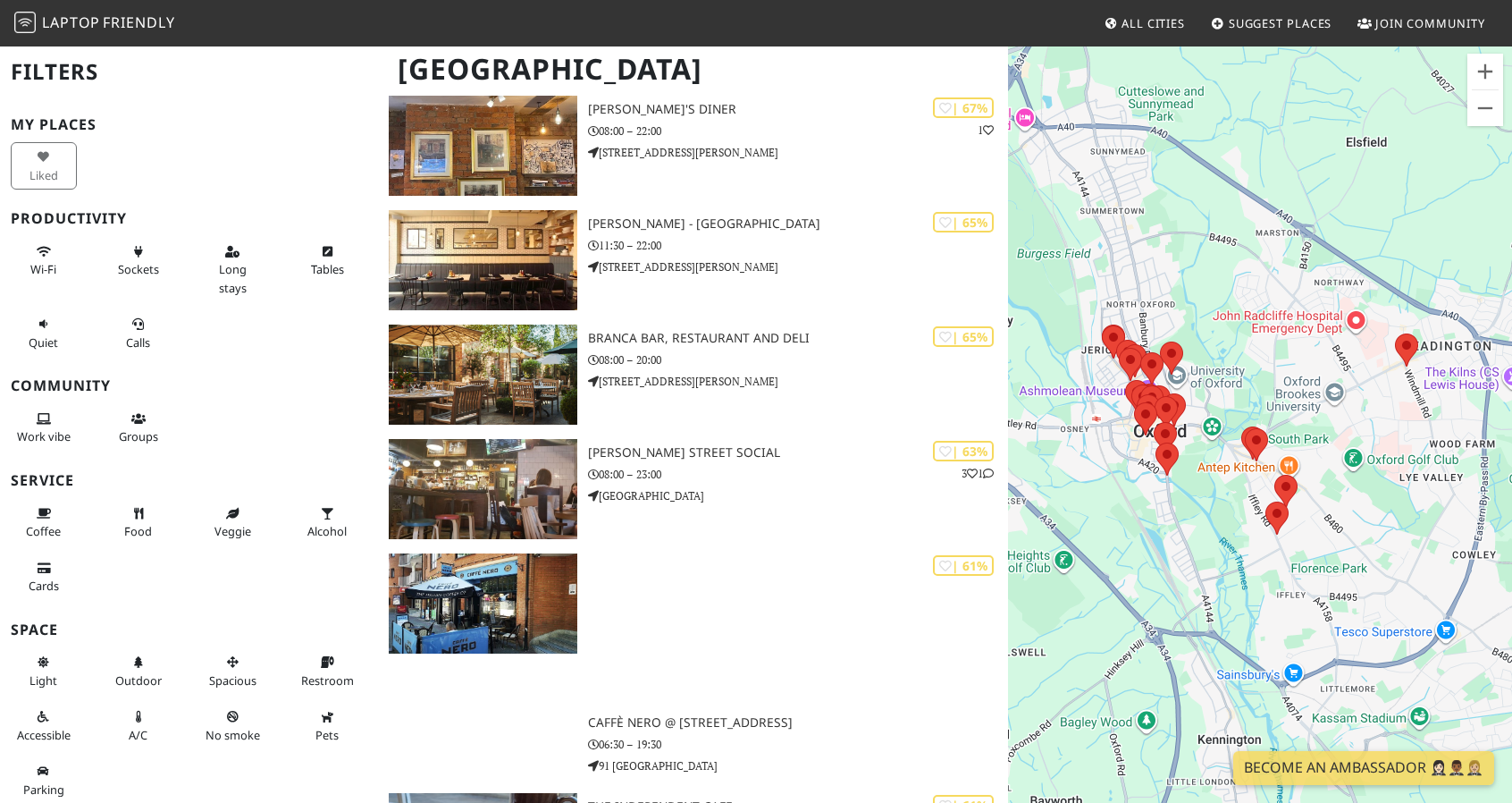
scroll to position [1089, 0]
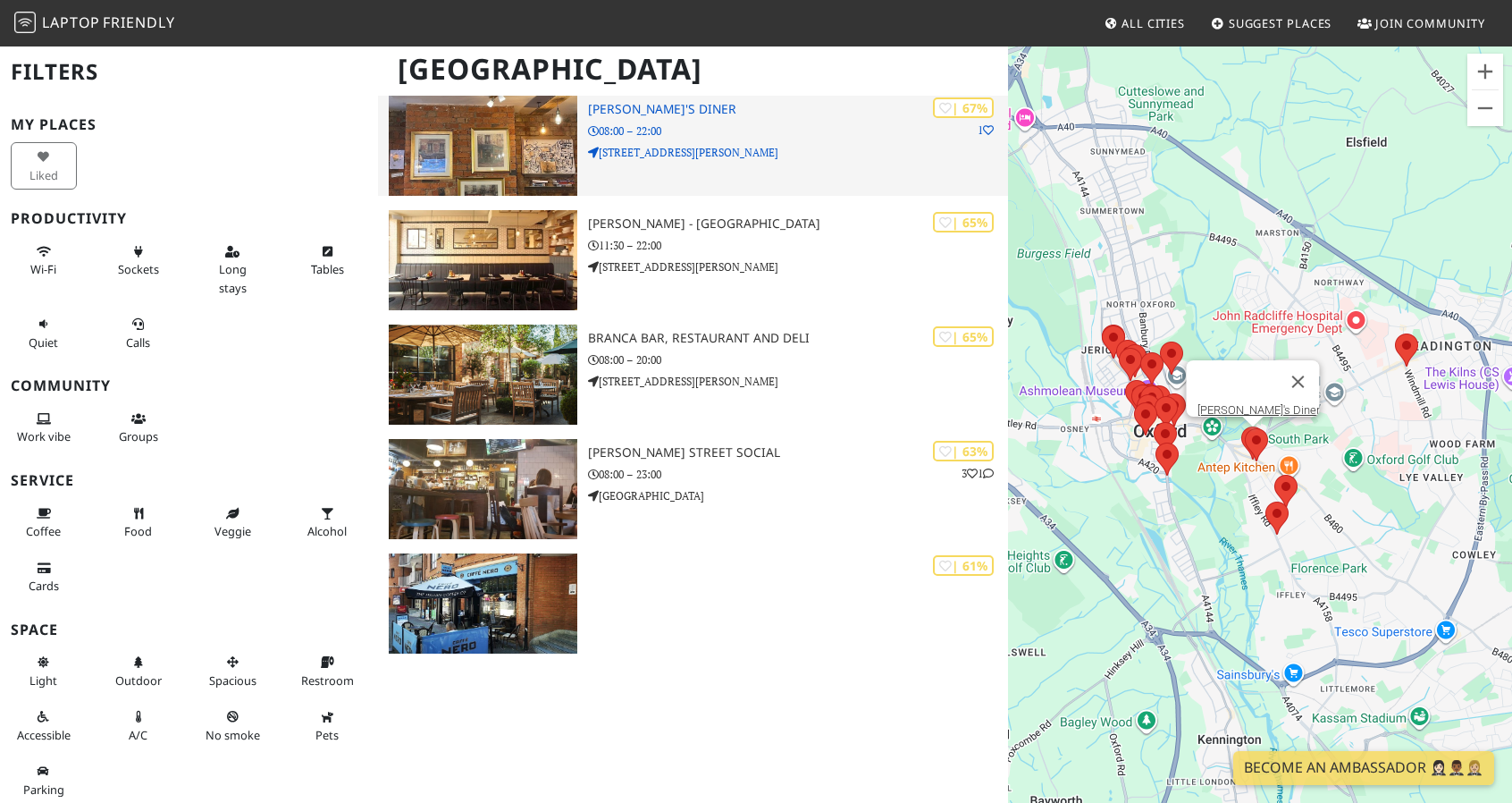
click at [640, 126] on p "08:00 – 22:00" at bounding box center [798, 131] width 420 height 17
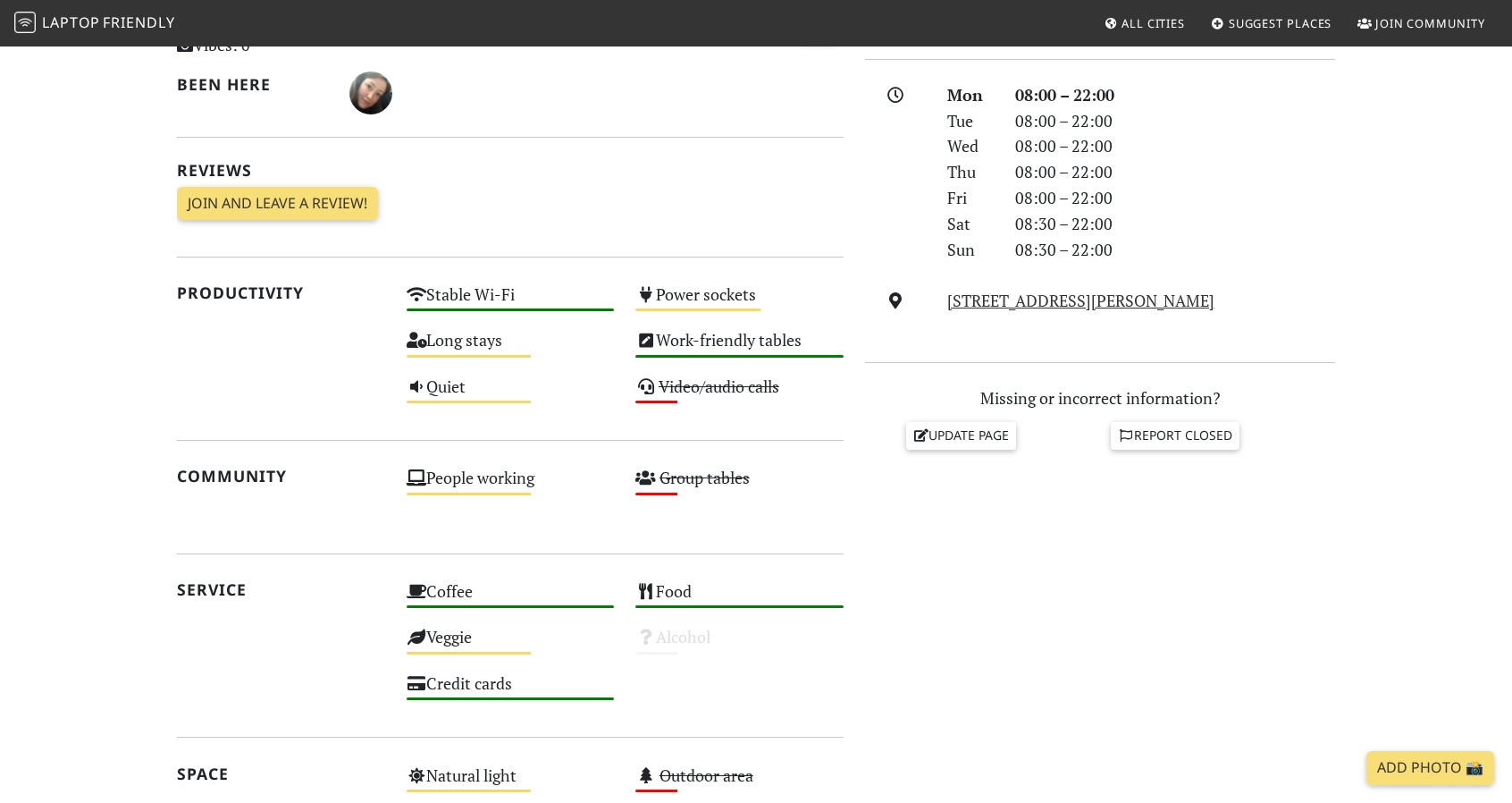
scroll to position [128, 0]
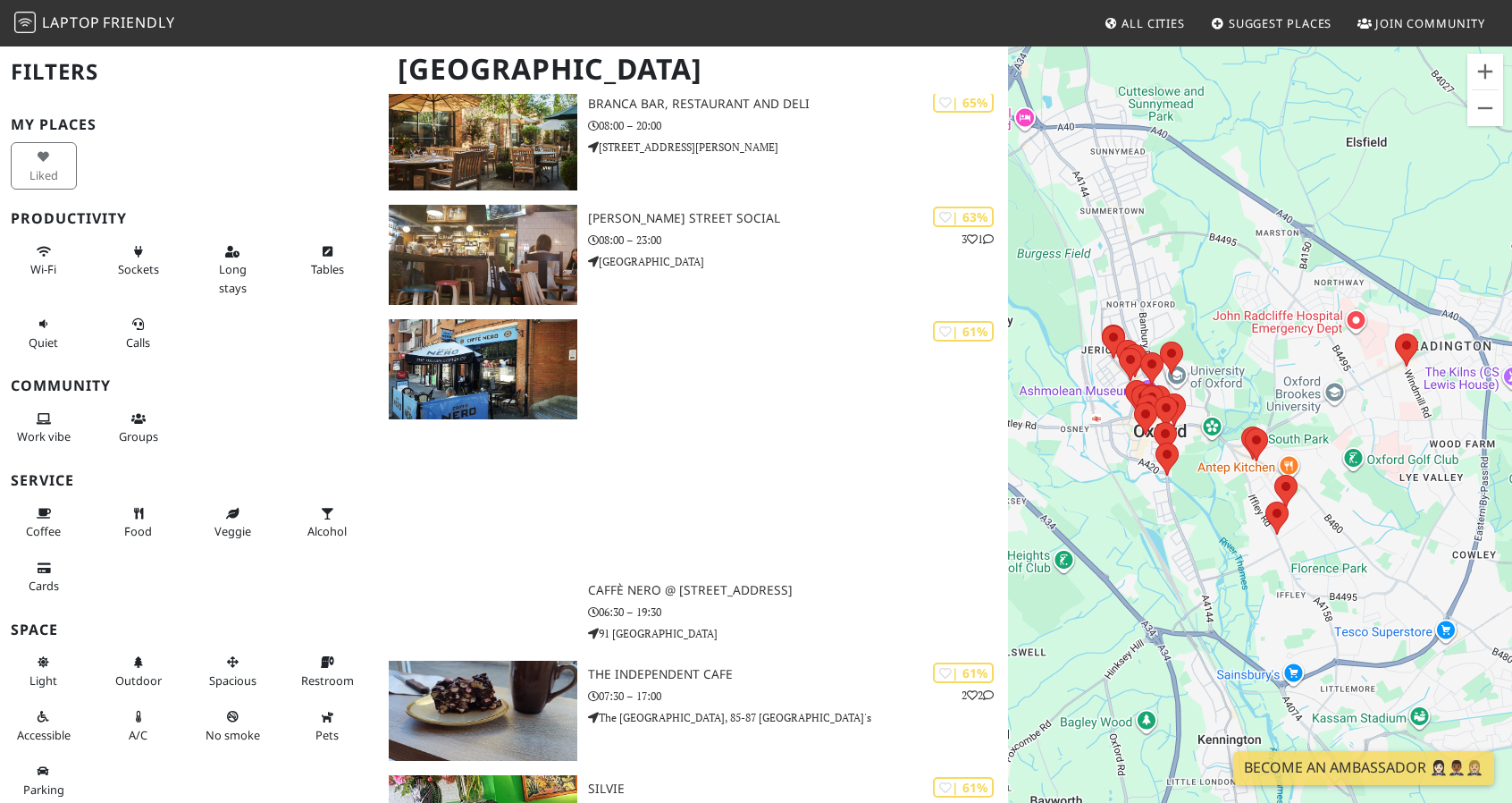
scroll to position [1347, 0]
